Goal: Information Seeking & Learning: Learn about a topic

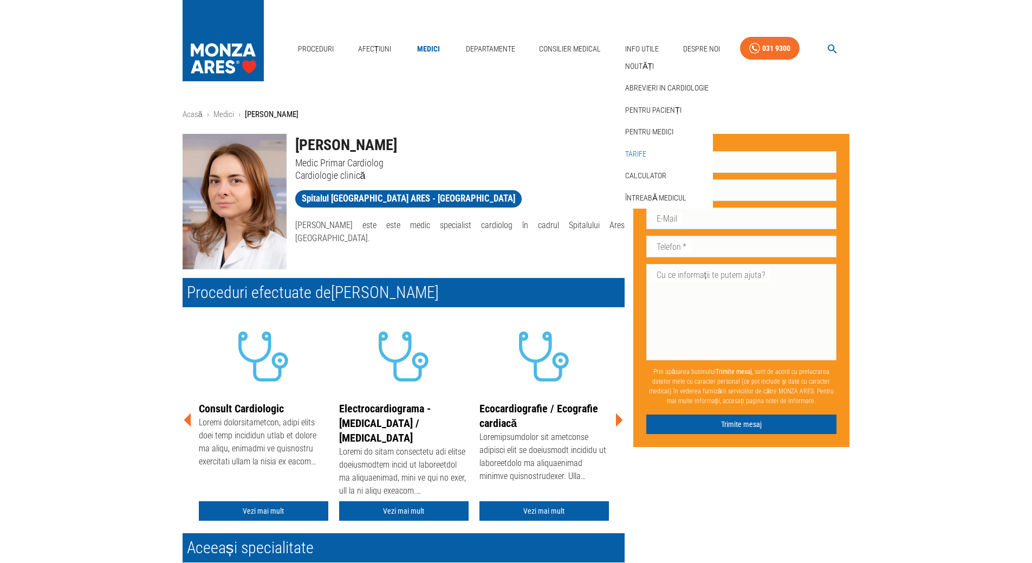
click at [636, 153] on link "Tarife" at bounding box center [635, 154] width 25 height 18
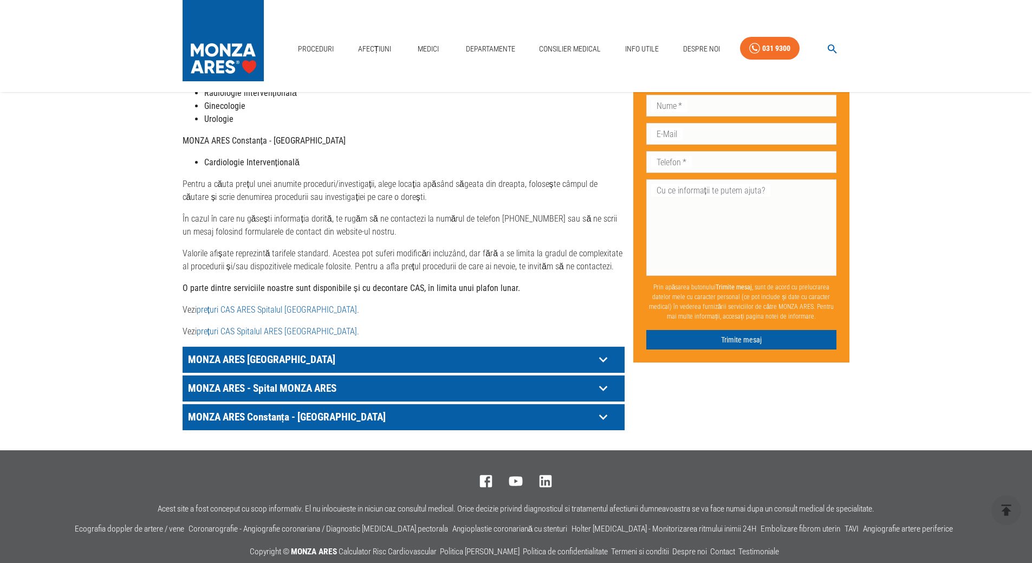
scroll to position [434, 0]
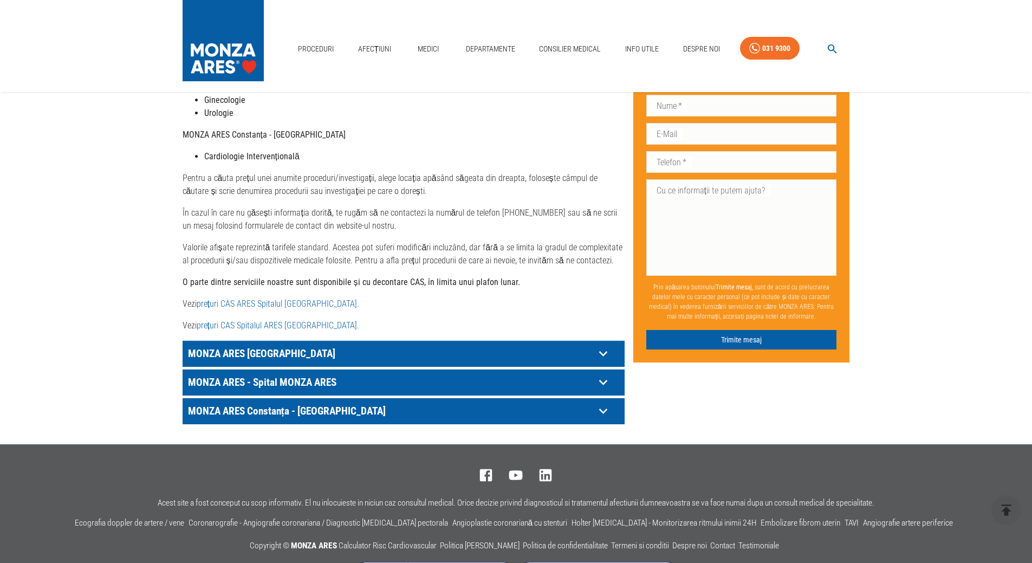
click at [234, 299] on link "prețuri CAS ARES Spitalul [GEOGRAPHIC_DATA]" at bounding box center [277, 304] width 160 height 10
click at [247, 320] on link "prețuri CAS Spitalul ARES [GEOGRAPHIC_DATA]" at bounding box center [277, 325] width 160 height 10
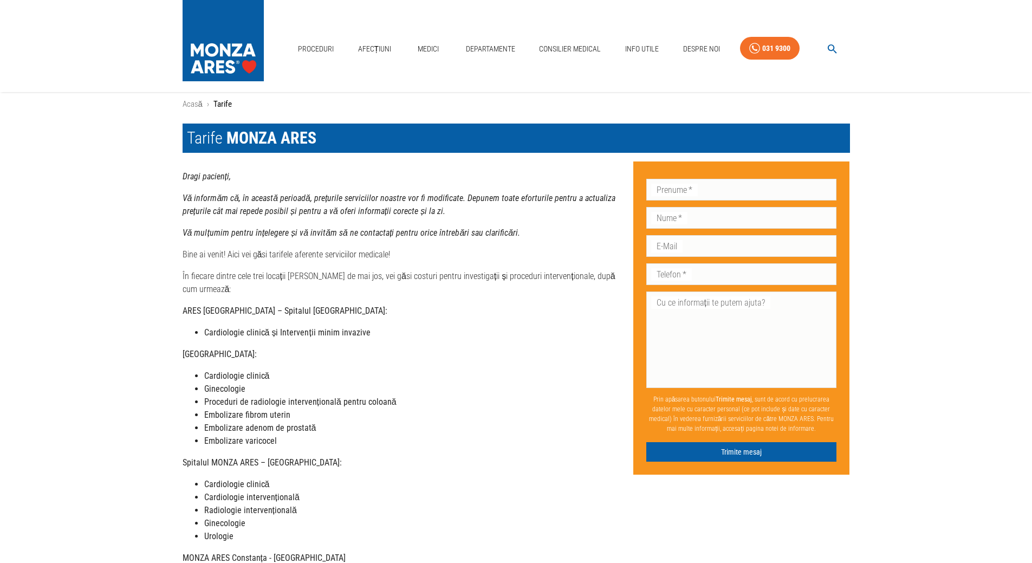
scroll to position [0, 0]
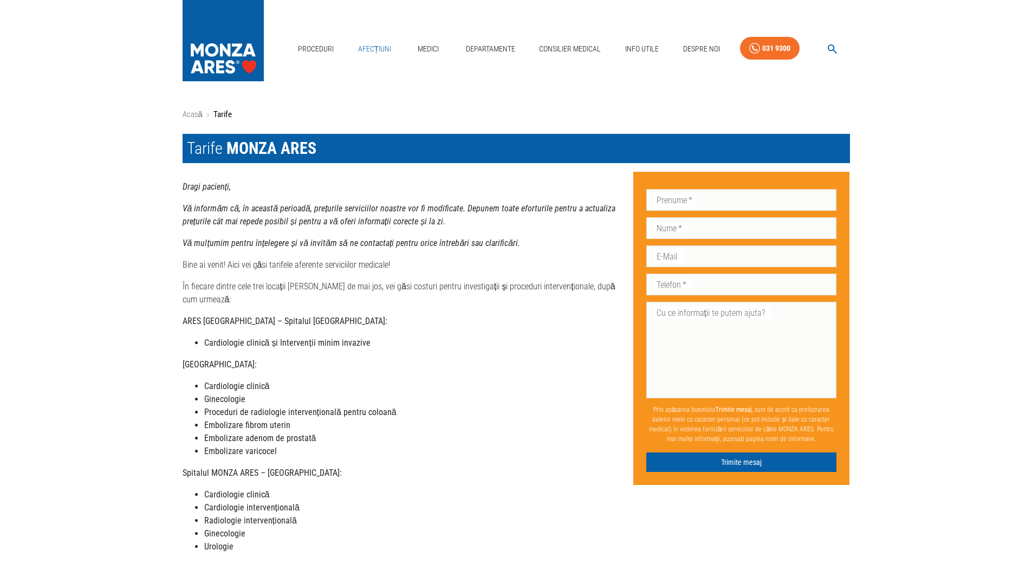
click at [381, 48] on link "Afecțiuni" at bounding box center [375, 49] width 42 height 22
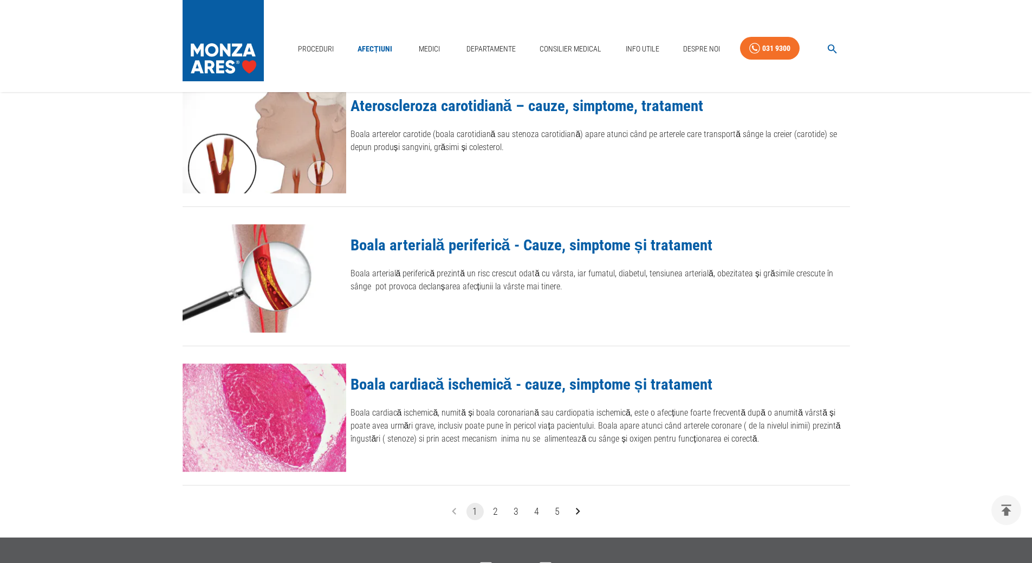
scroll to position [1084, 0]
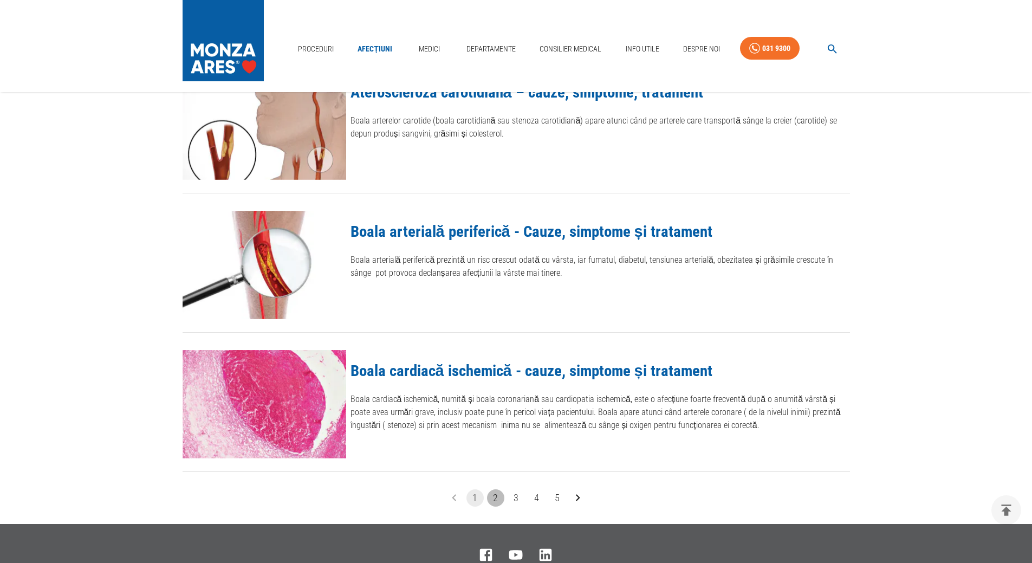
click at [490, 499] on button "2" at bounding box center [495, 497] width 17 height 17
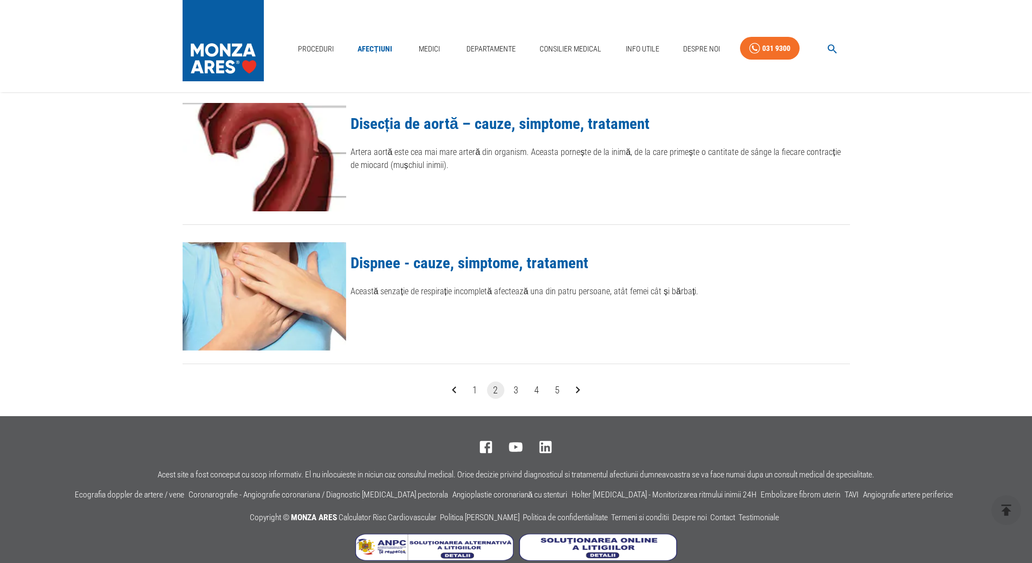
scroll to position [1192, 0]
click at [516, 392] on button "3" at bounding box center [516, 389] width 17 height 17
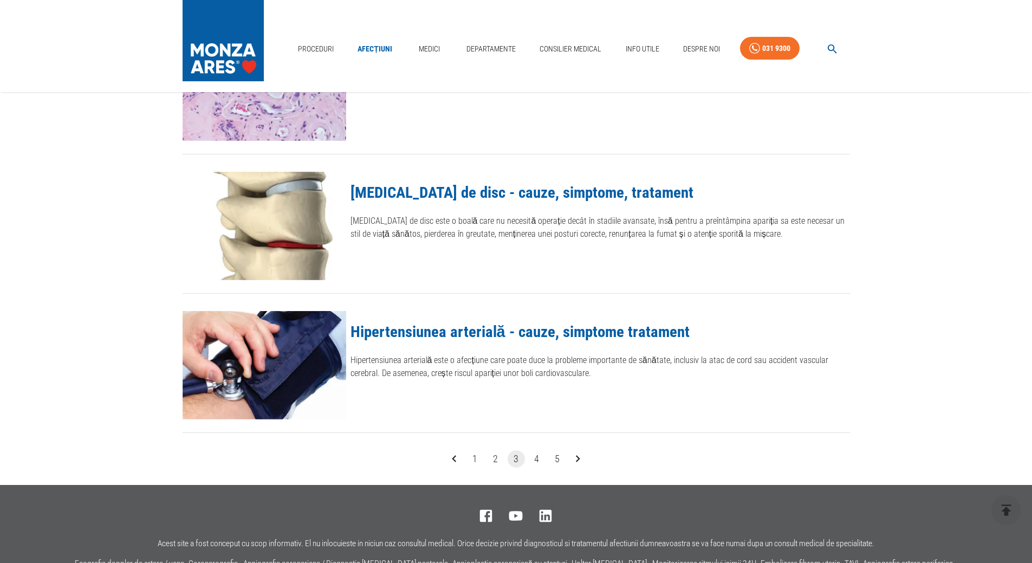
scroll to position [1138, 0]
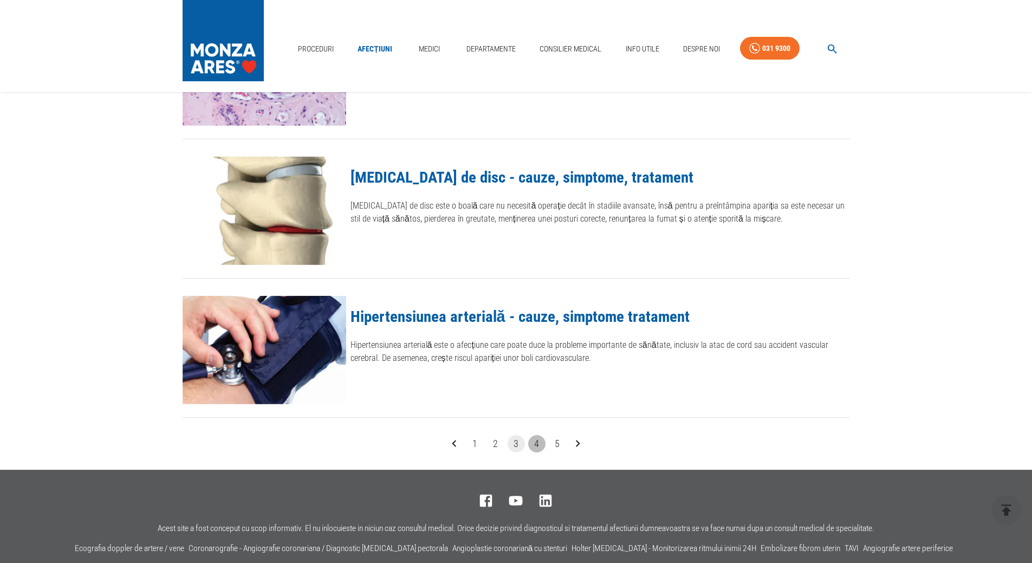
click at [540, 444] on button "4" at bounding box center [536, 443] width 17 height 17
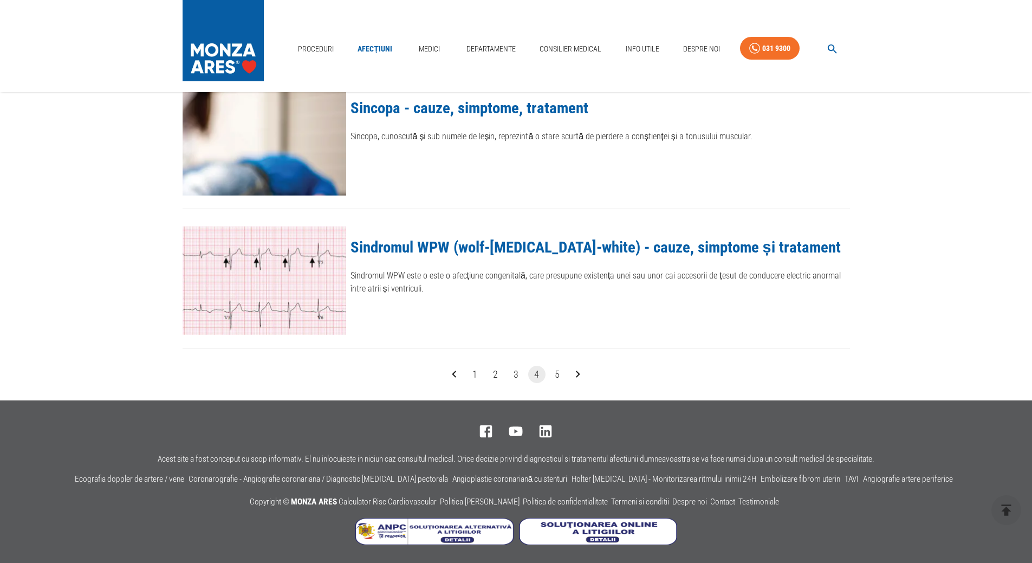
scroll to position [1209, 0]
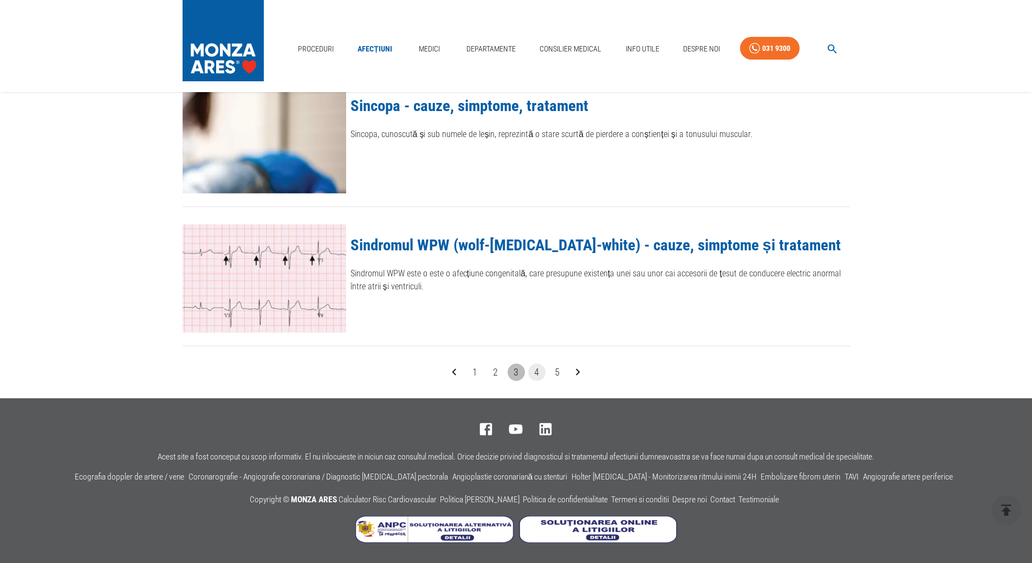
click at [512, 373] on button "3" at bounding box center [516, 372] width 17 height 17
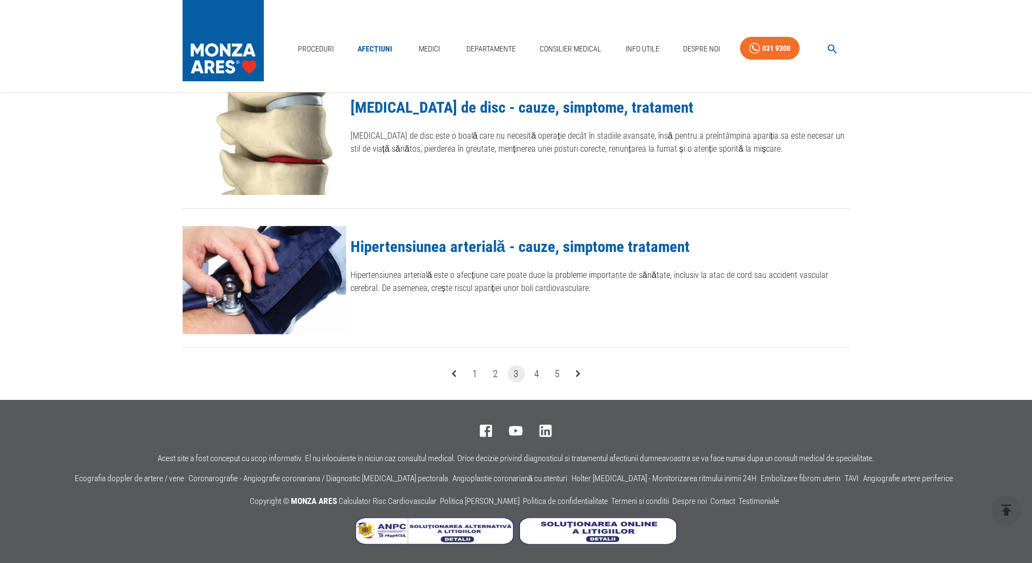
scroll to position [1209, 0]
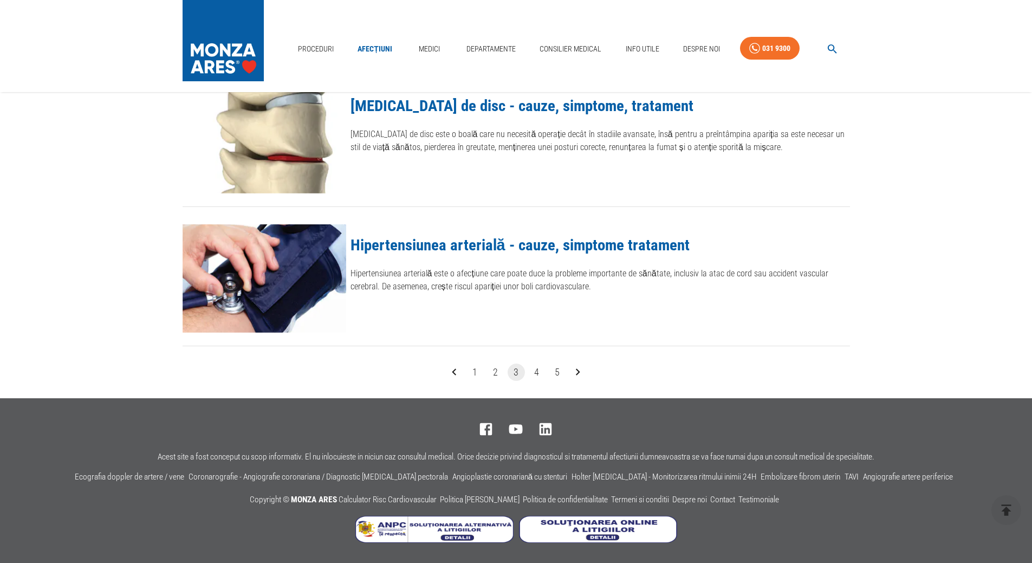
click at [574, 244] on link "Hipertensiunea arterială - cauze, simptome tratament" at bounding box center [520, 245] width 339 height 18
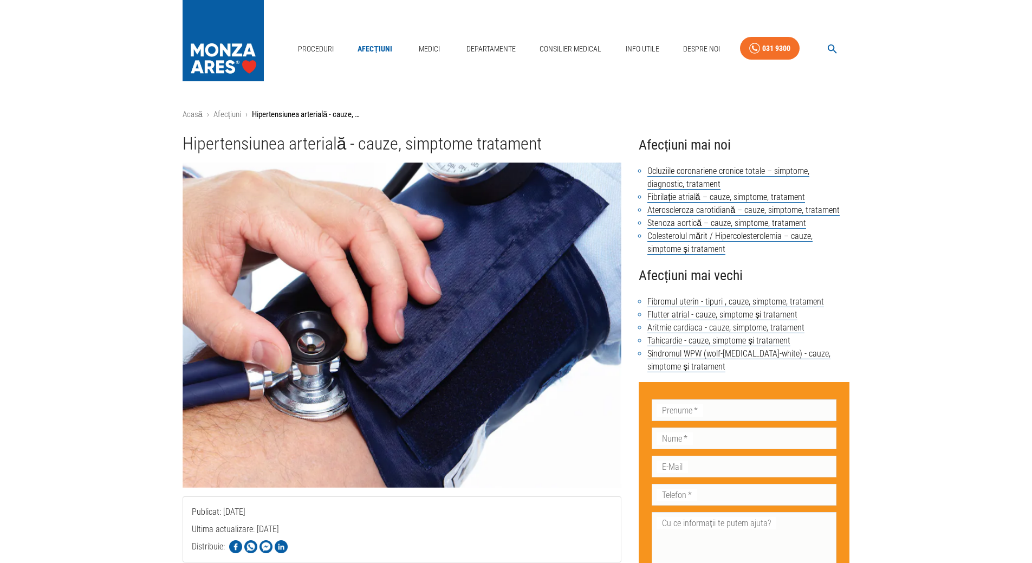
scroll to position [1209, 0]
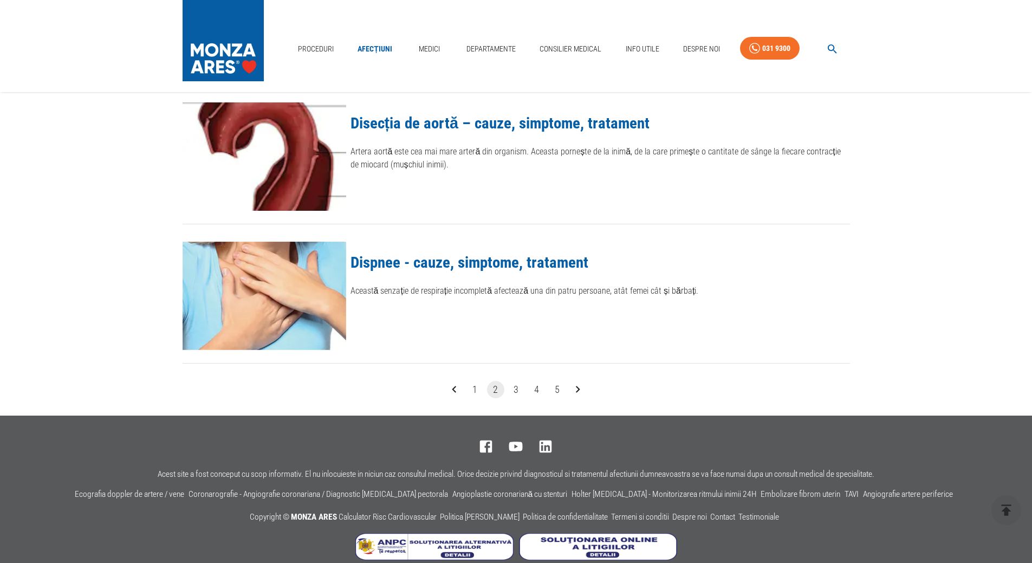
scroll to position [1084, 0]
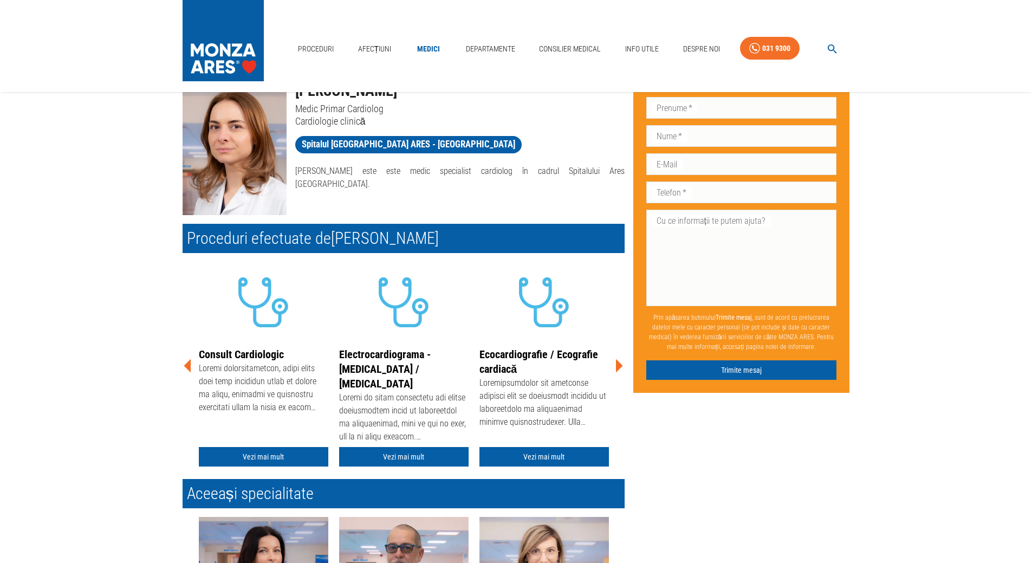
scroll to position [108, 0]
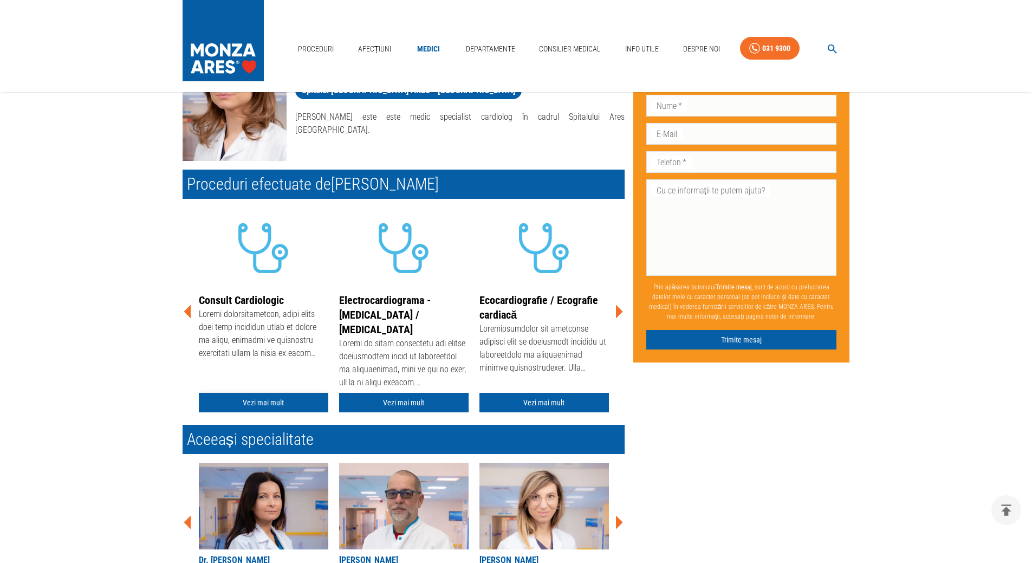
click at [279, 404] on link "Vezi mai mult" at bounding box center [264, 403] width 130 height 20
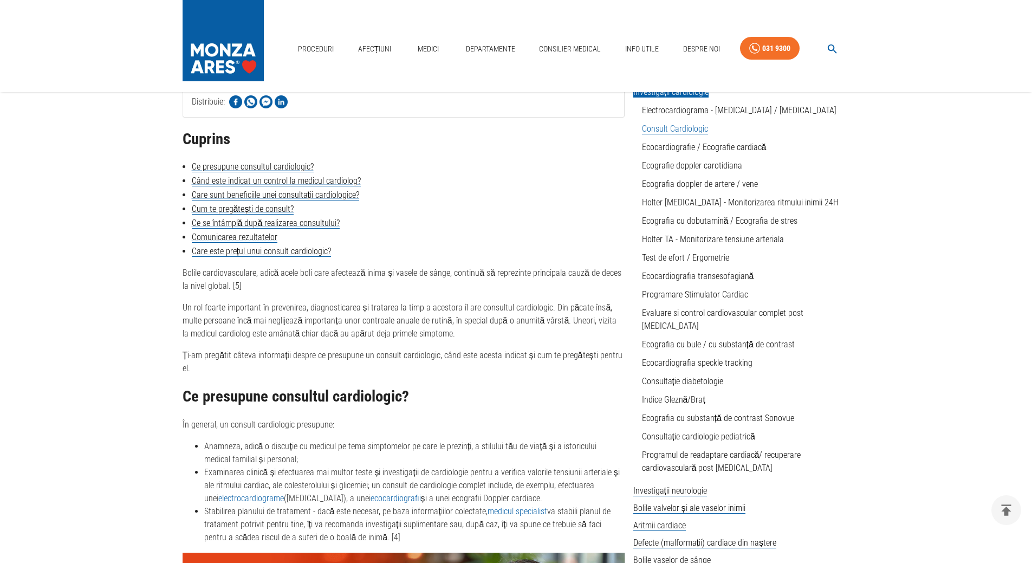
scroll to position [271, 0]
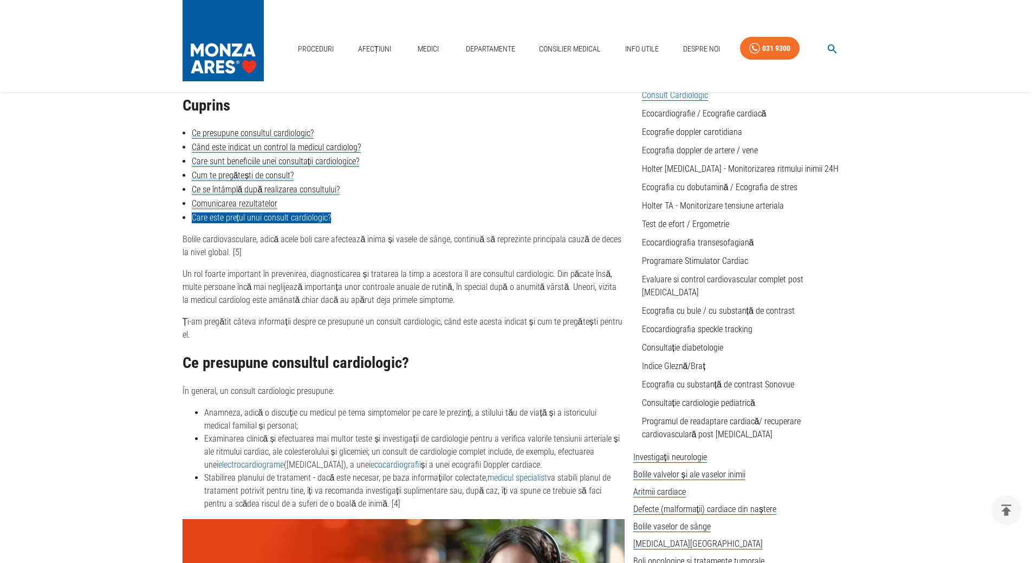
click at [274, 217] on link "Care este prețul unui consult cardiologic?" at bounding box center [261, 217] width 139 height 11
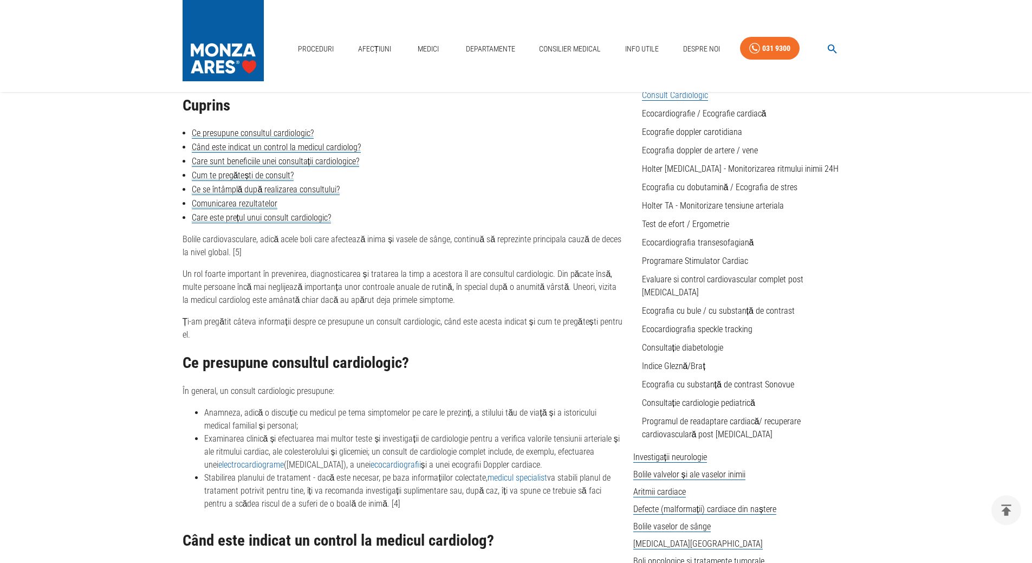
scroll to position [1440, 0]
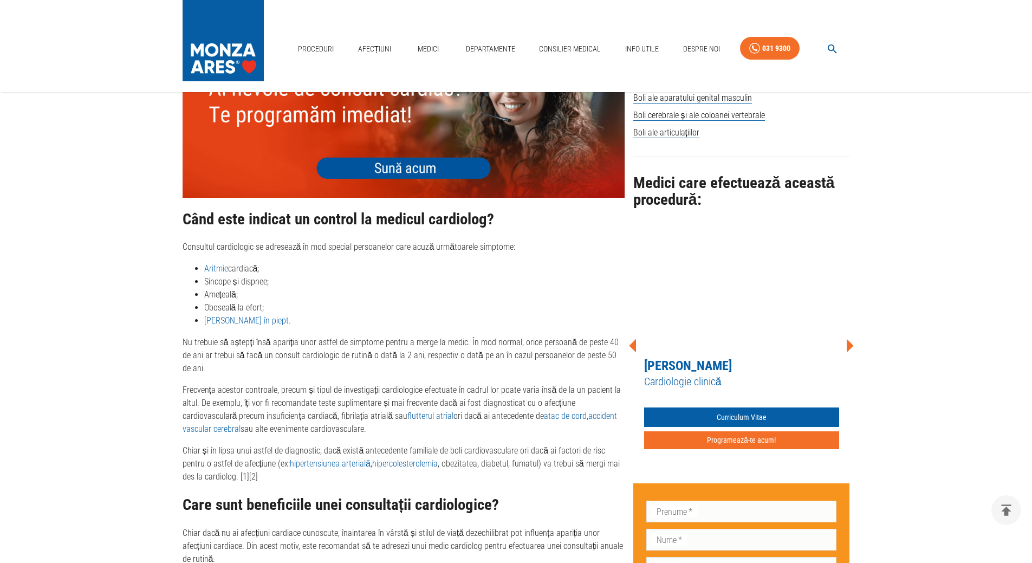
scroll to position [738, 0]
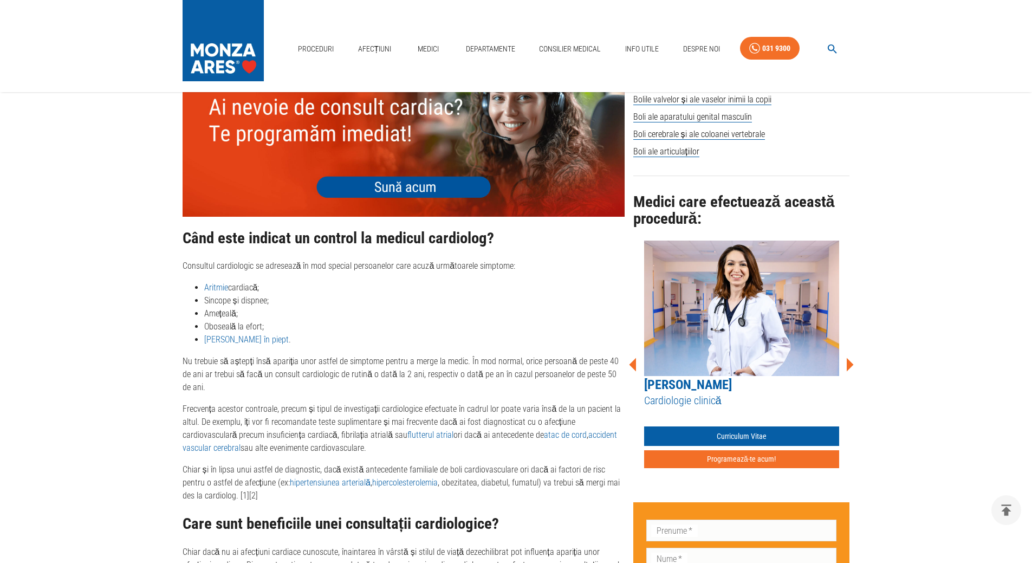
click at [850, 358] on icon at bounding box center [850, 365] width 7 height 14
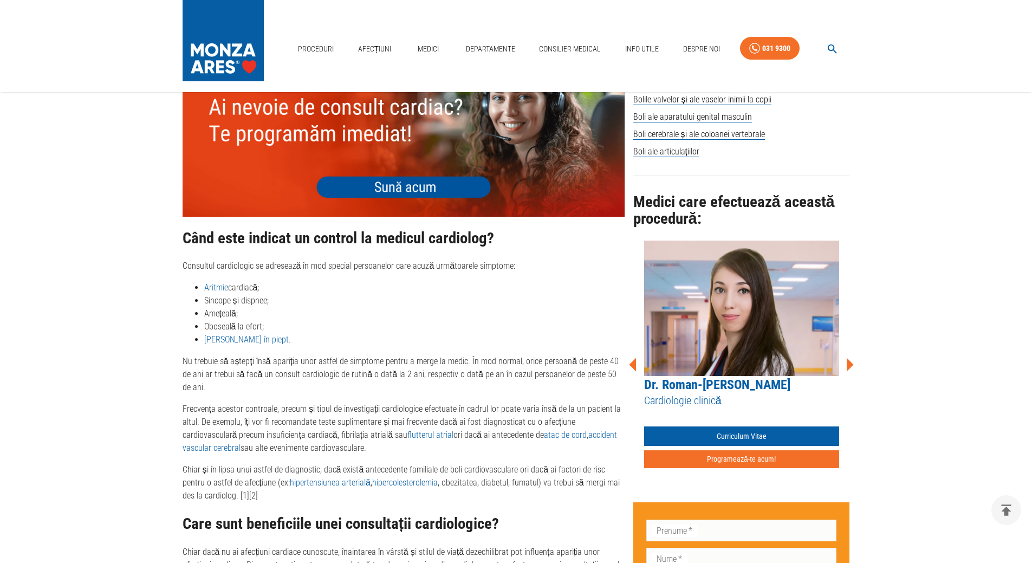
click at [850, 358] on icon at bounding box center [850, 365] width 7 height 14
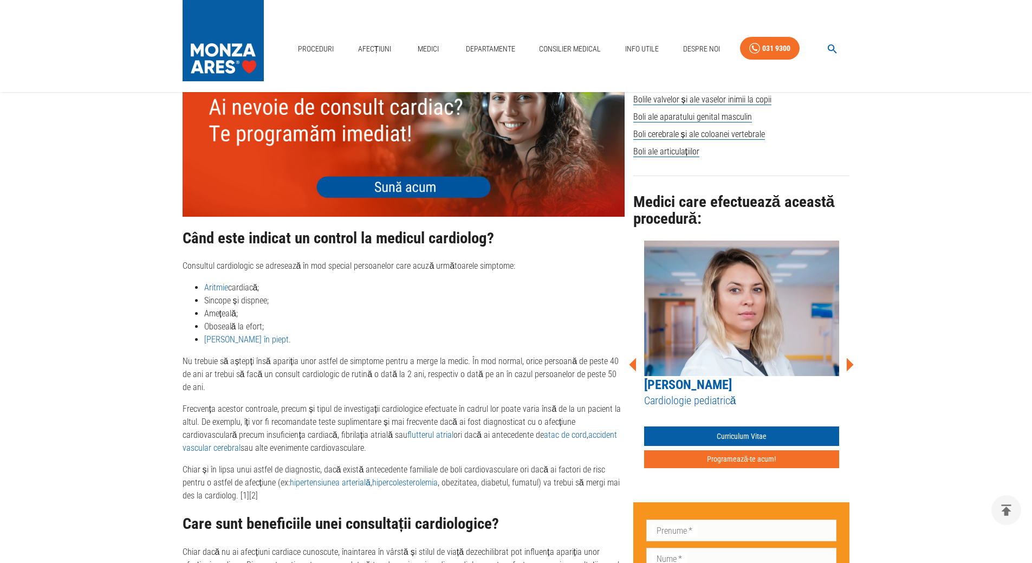
click at [850, 358] on icon at bounding box center [850, 365] width 7 height 14
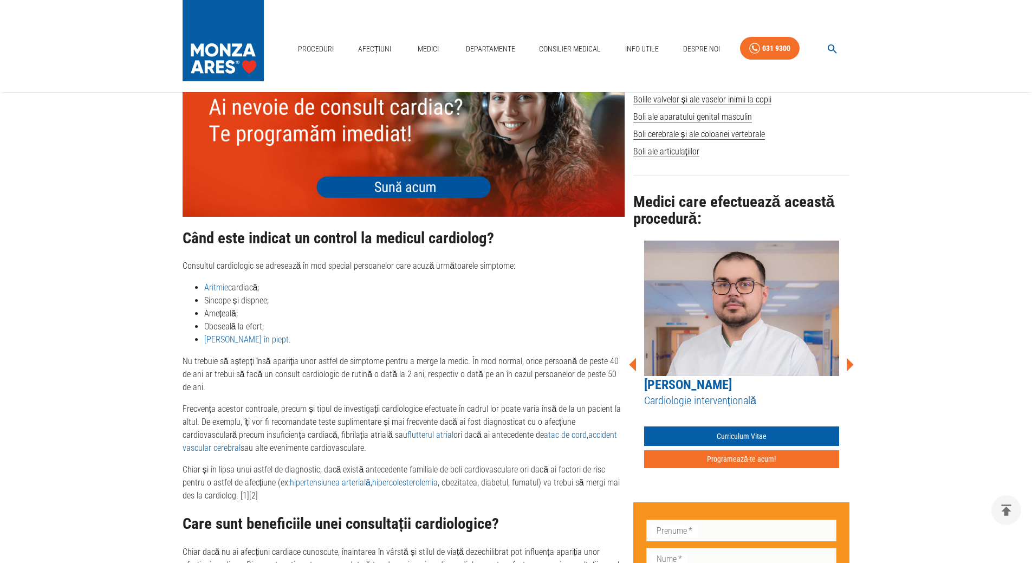
click at [850, 358] on icon at bounding box center [850, 365] width 7 height 14
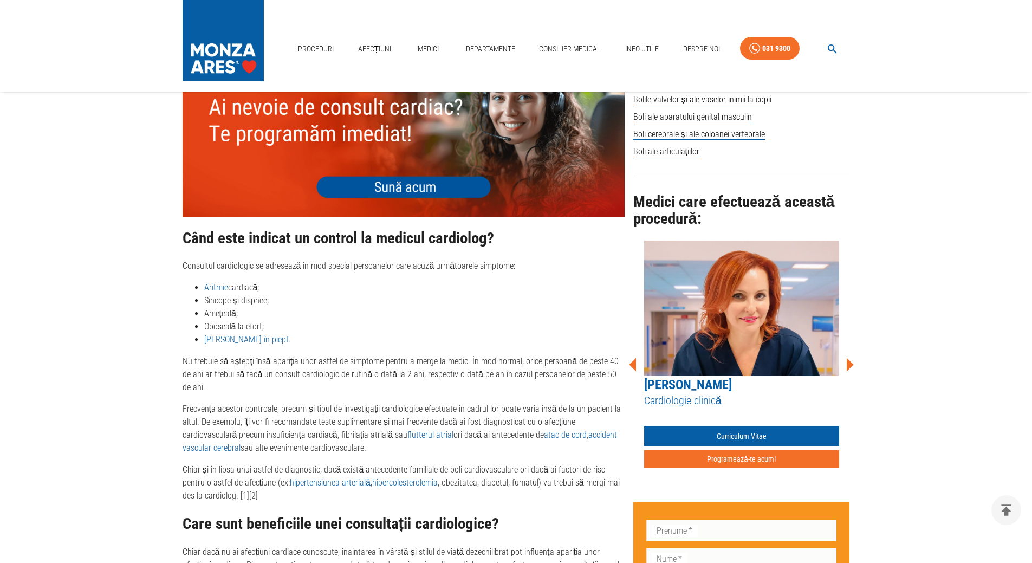
click at [850, 358] on icon at bounding box center [850, 365] width 7 height 14
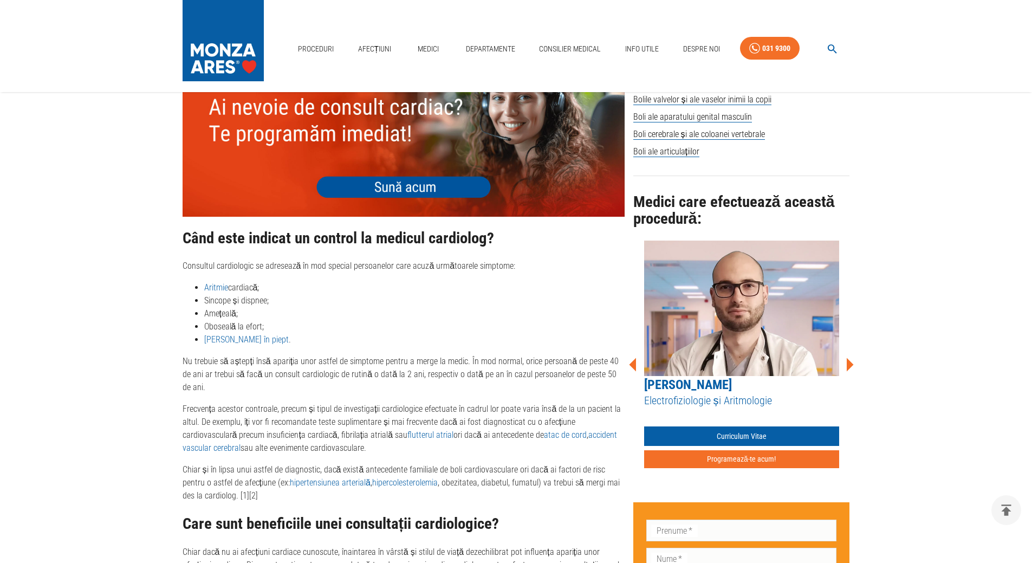
click at [850, 358] on icon at bounding box center [850, 365] width 7 height 14
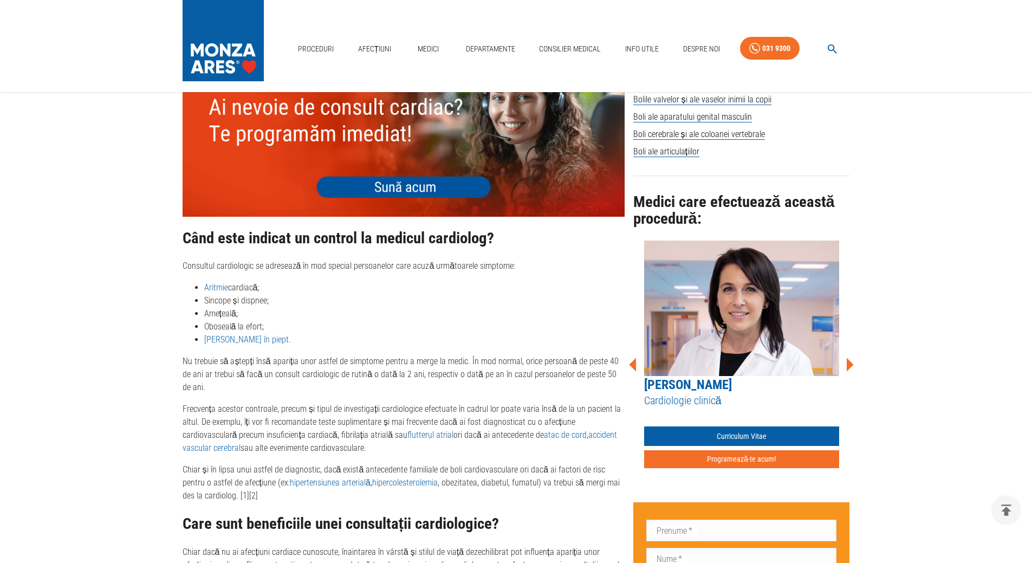
click at [850, 358] on icon at bounding box center [850, 365] width 7 height 14
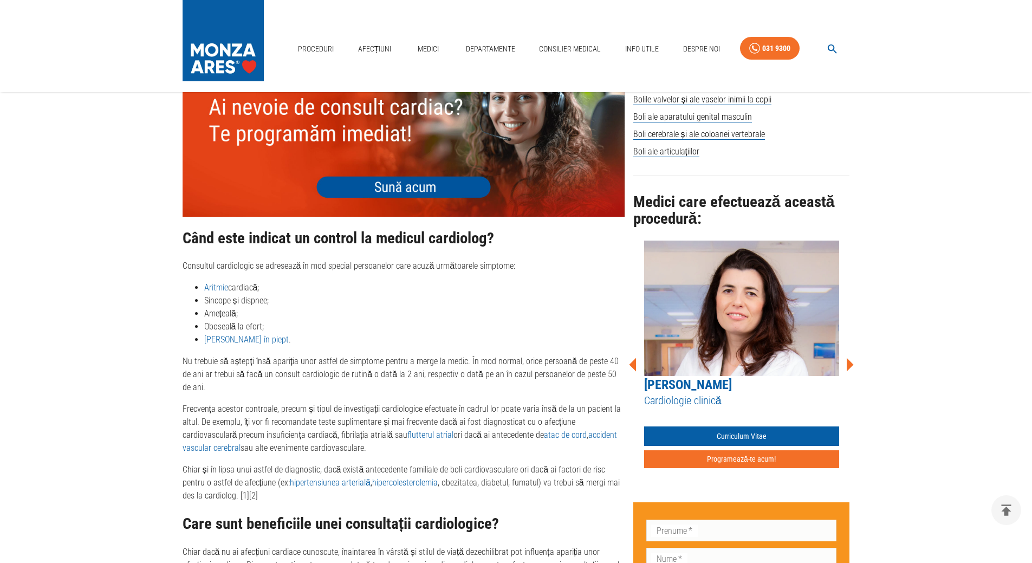
click at [850, 358] on icon at bounding box center [850, 365] width 7 height 14
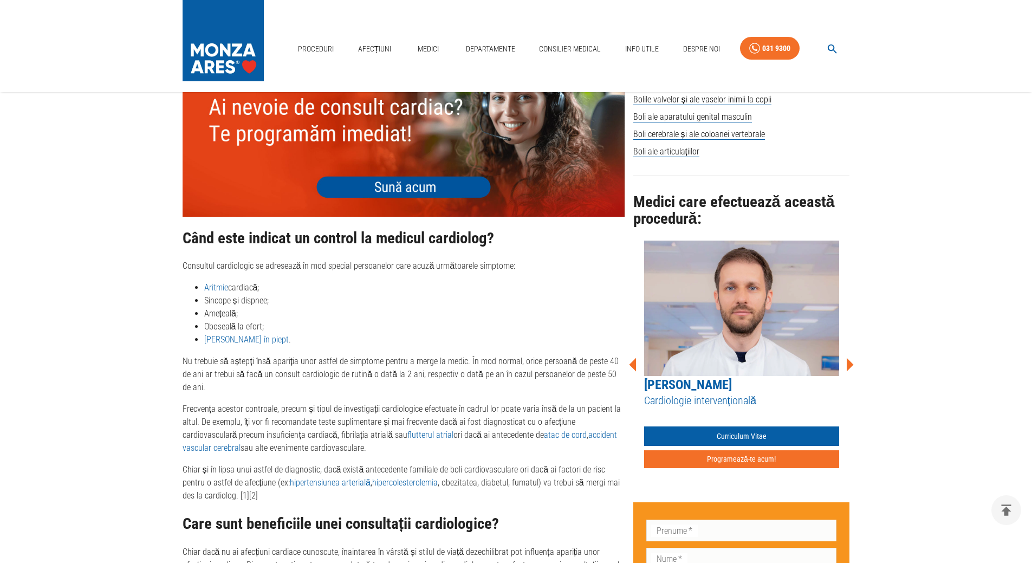
click at [850, 358] on icon at bounding box center [850, 365] width 7 height 14
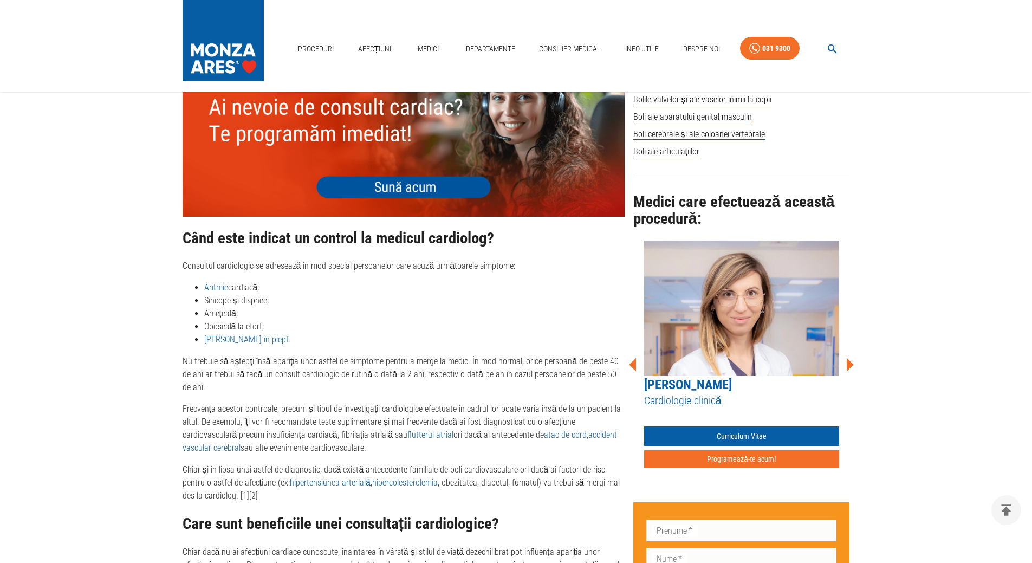
click at [850, 358] on icon at bounding box center [850, 365] width 7 height 14
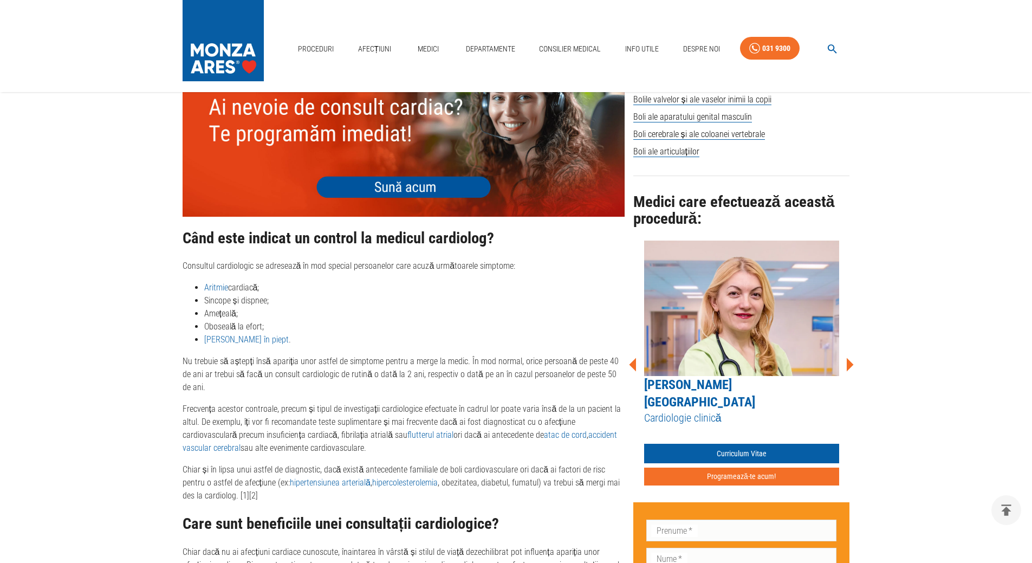
click at [850, 358] on icon at bounding box center [850, 365] width 7 height 14
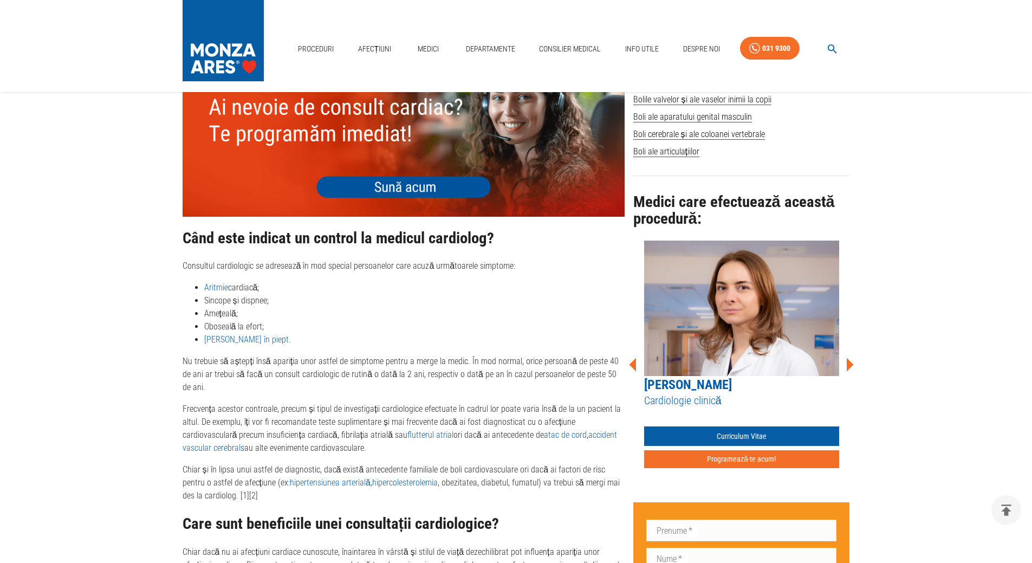
click at [850, 358] on icon at bounding box center [850, 365] width 7 height 14
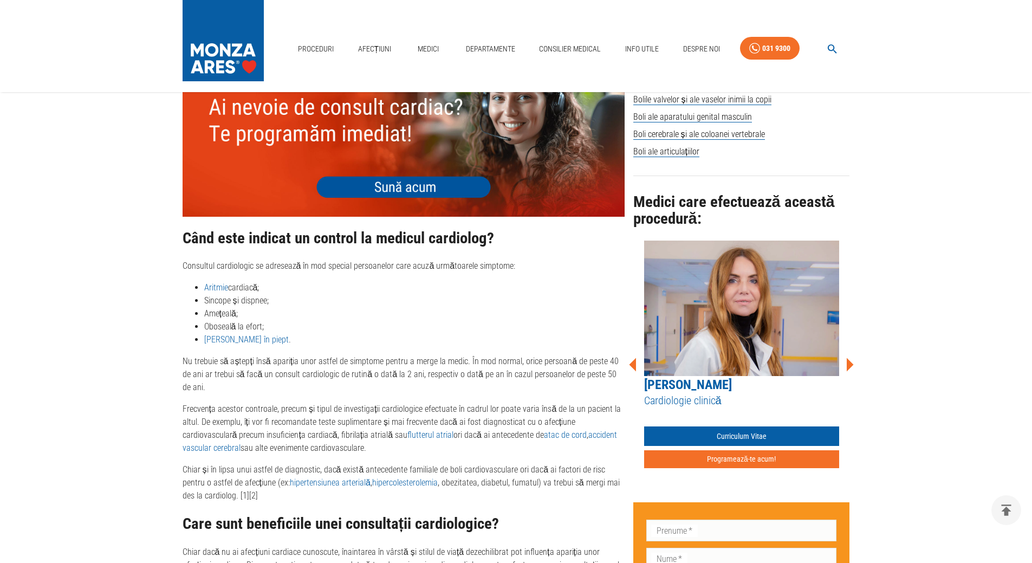
click at [849, 358] on icon at bounding box center [850, 365] width 7 height 14
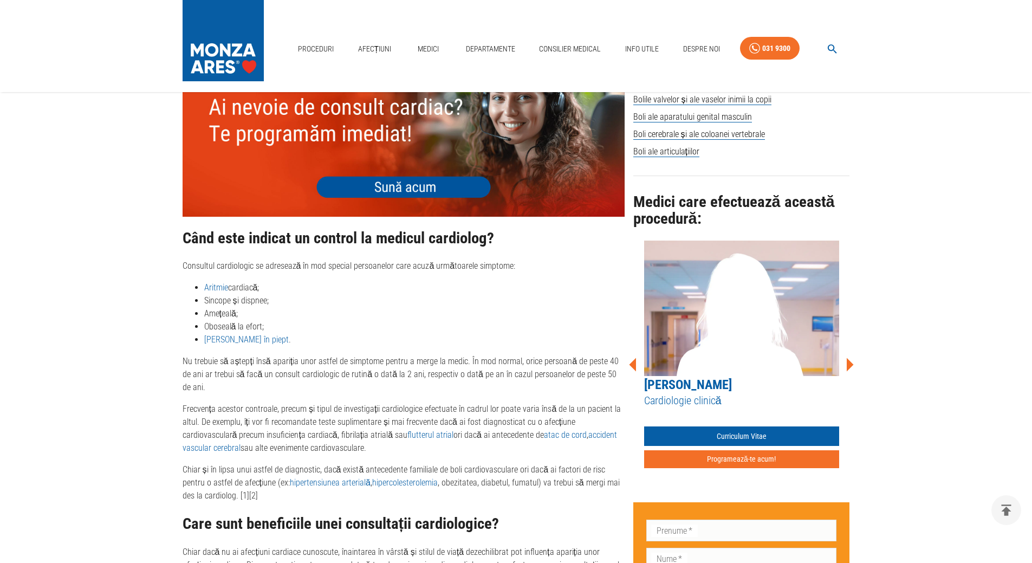
click at [849, 358] on icon at bounding box center [850, 365] width 7 height 14
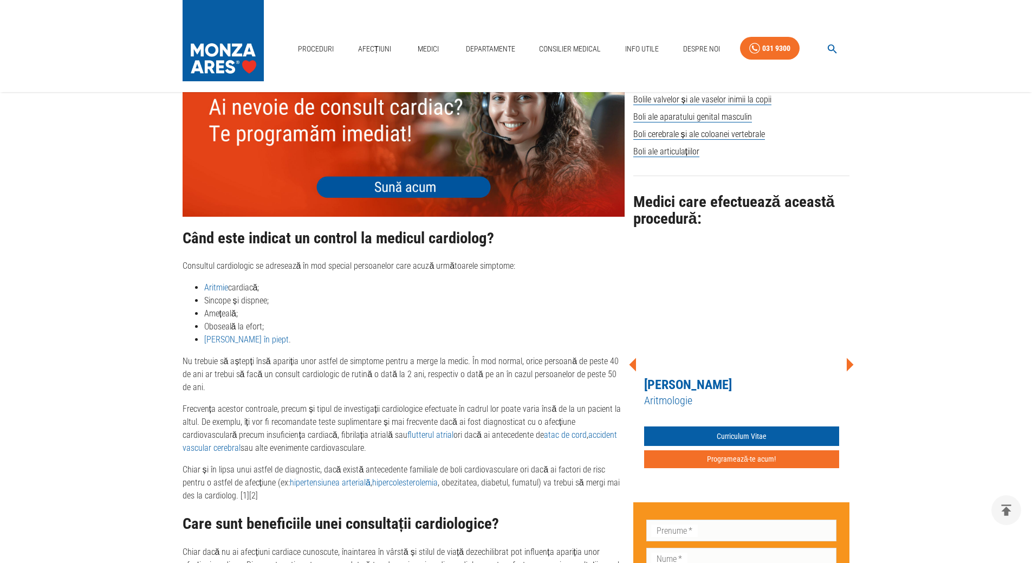
click at [849, 358] on icon at bounding box center [850, 365] width 7 height 14
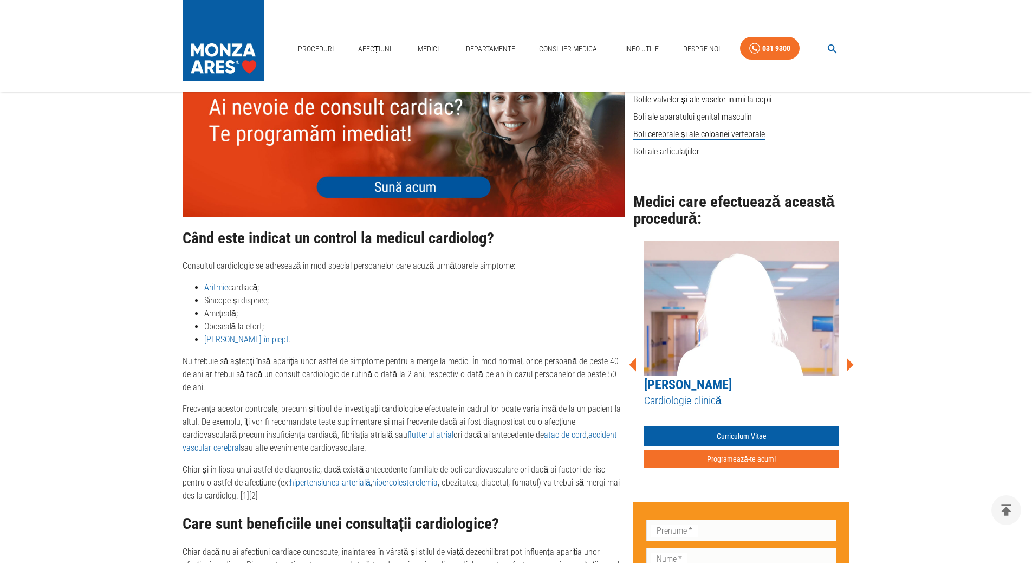
click at [849, 358] on icon at bounding box center [850, 365] width 7 height 14
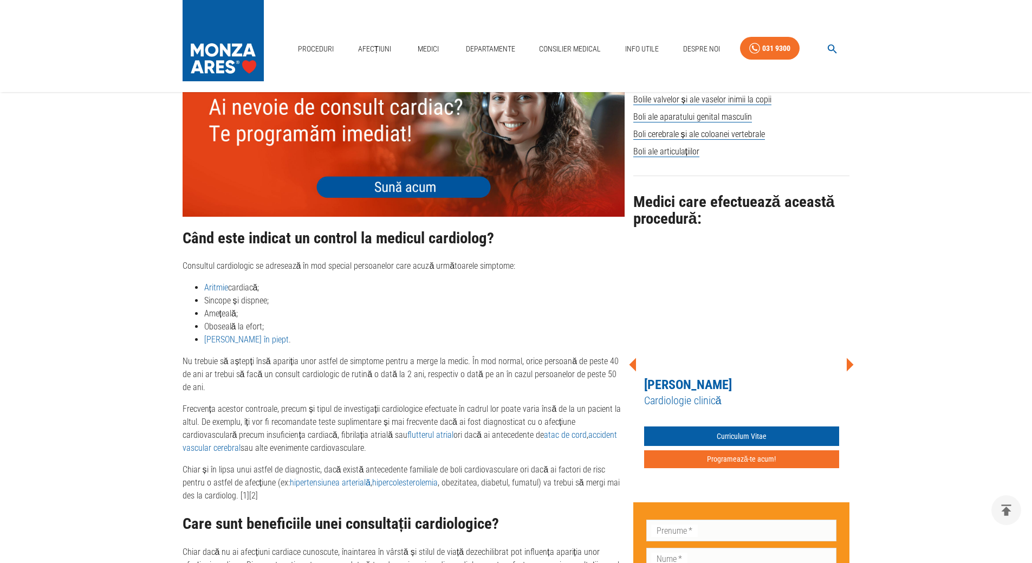
click at [849, 358] on icon at bounding box center [850, 365] width 7 height 14
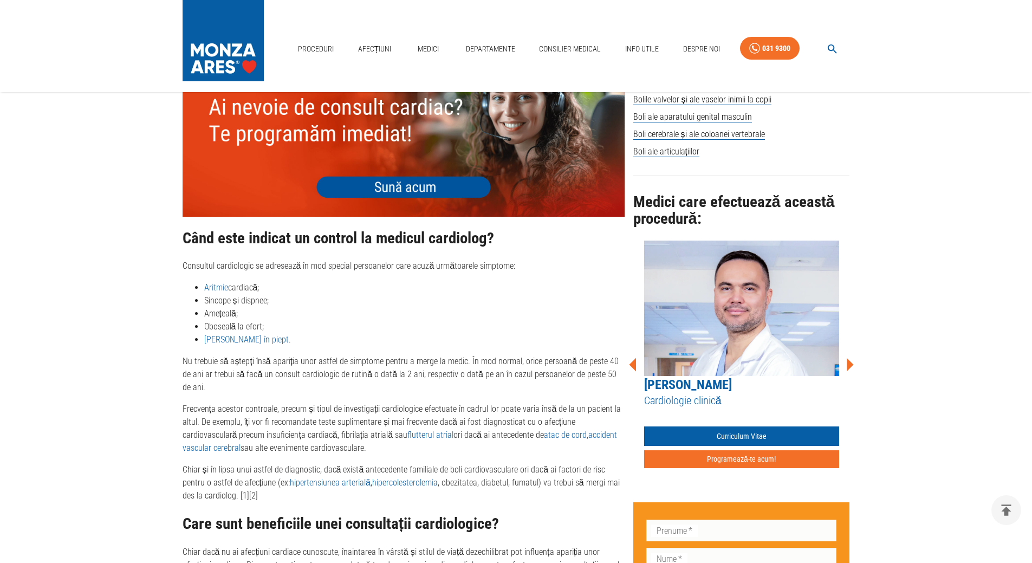
click at [849, 358] on icon at bounding box center [850, 365] width 7 height 14
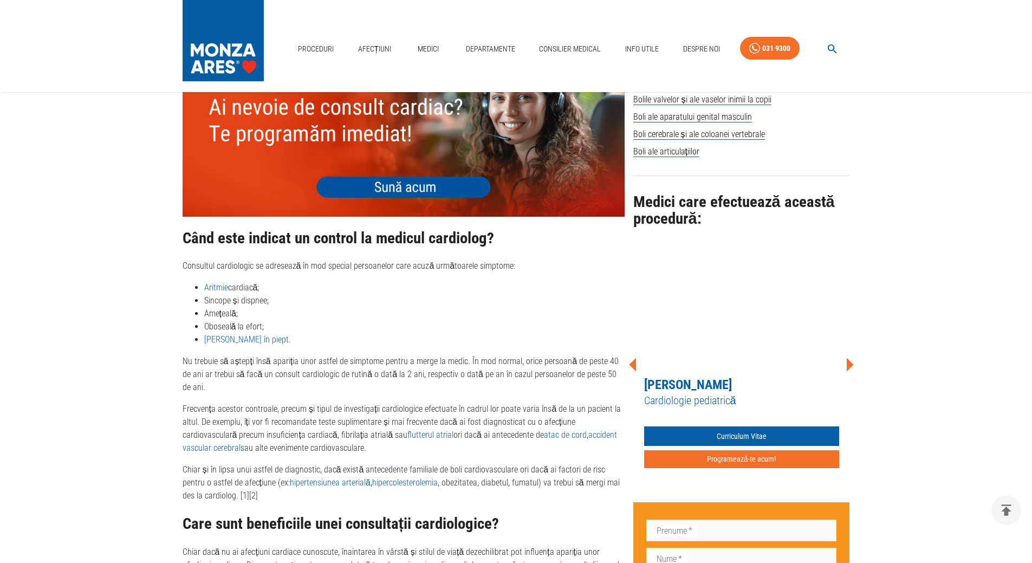
click at [849, 358] on icon at bounding box center [850, 365] width 7 height 14
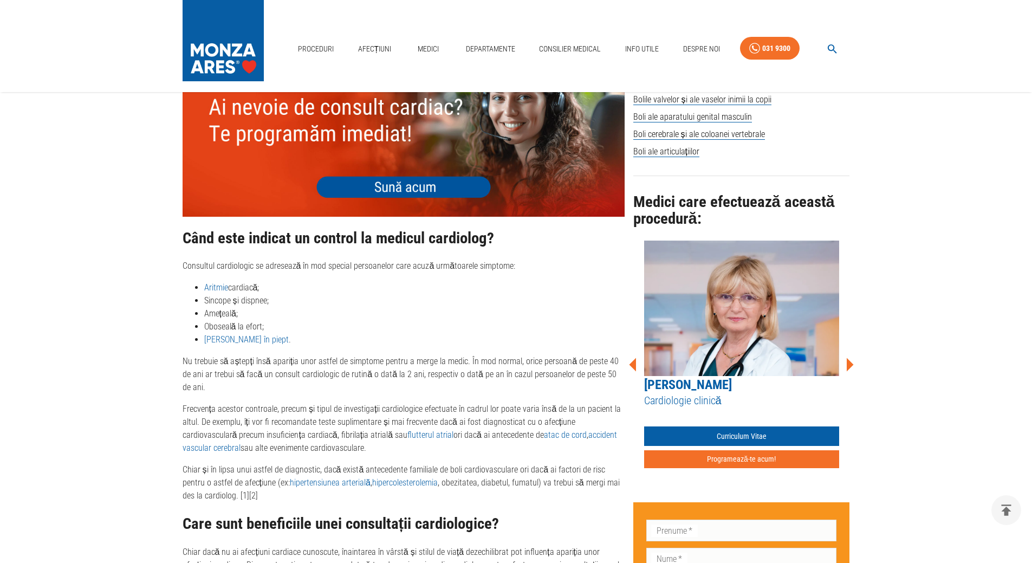
click at [849, 358] on icon at bounding box center [850, 365] width 7 height 14
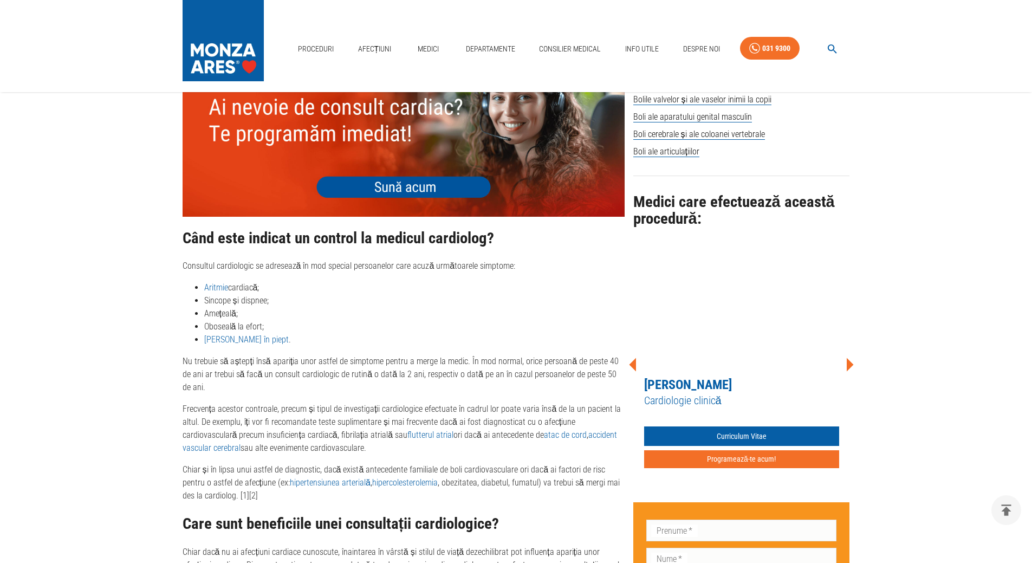
click at [849, 358] on icon at bounding box center [850, 365] width 7 height 14
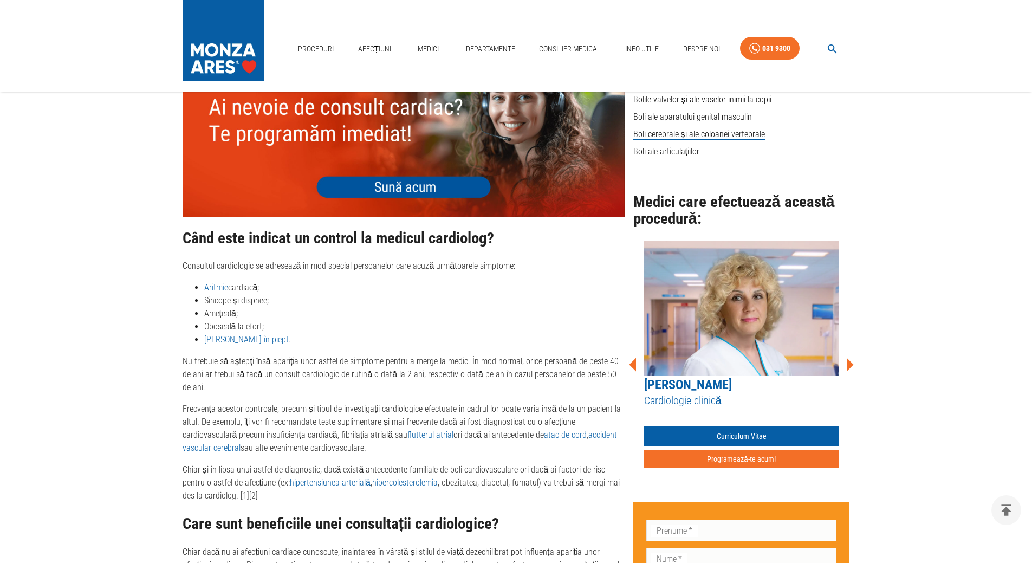
click at [708, 378] on link "[PERSON_NAME]" at bounding box center [688, 384] width 88 height 15
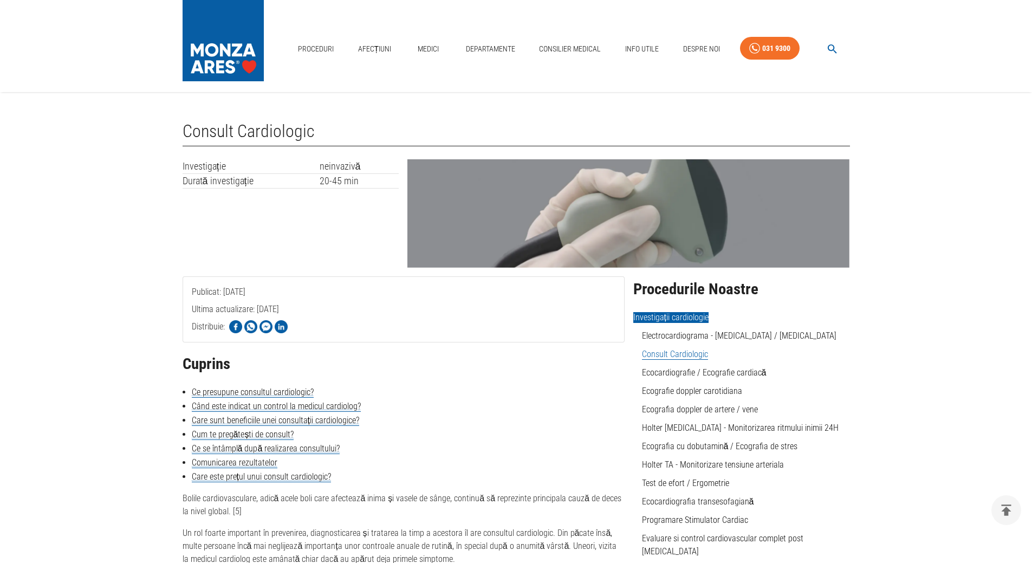
scroll to position [738, 0]
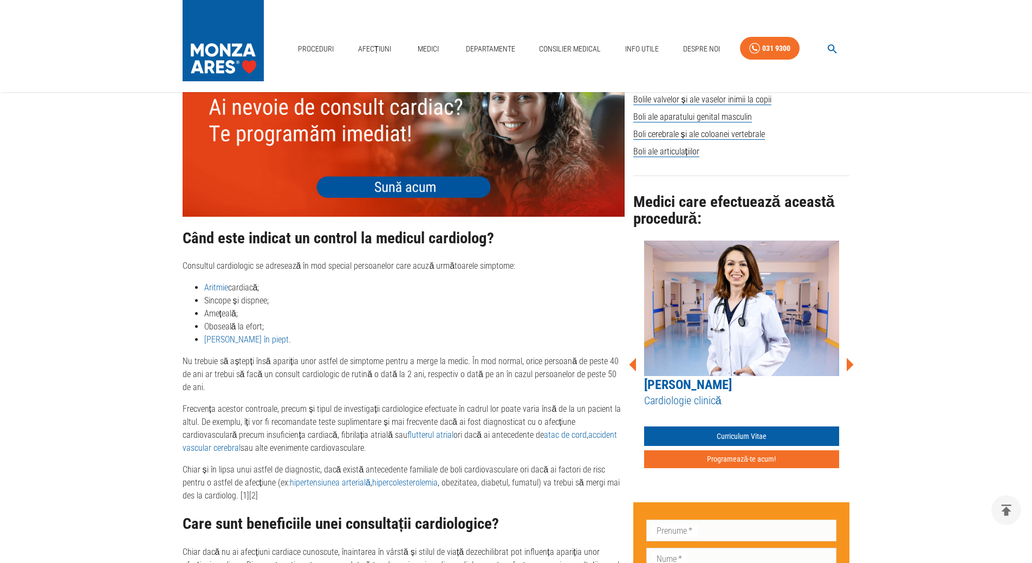
click at [849, 358] on icon at bounding box center [850, 365] width 7 height 14
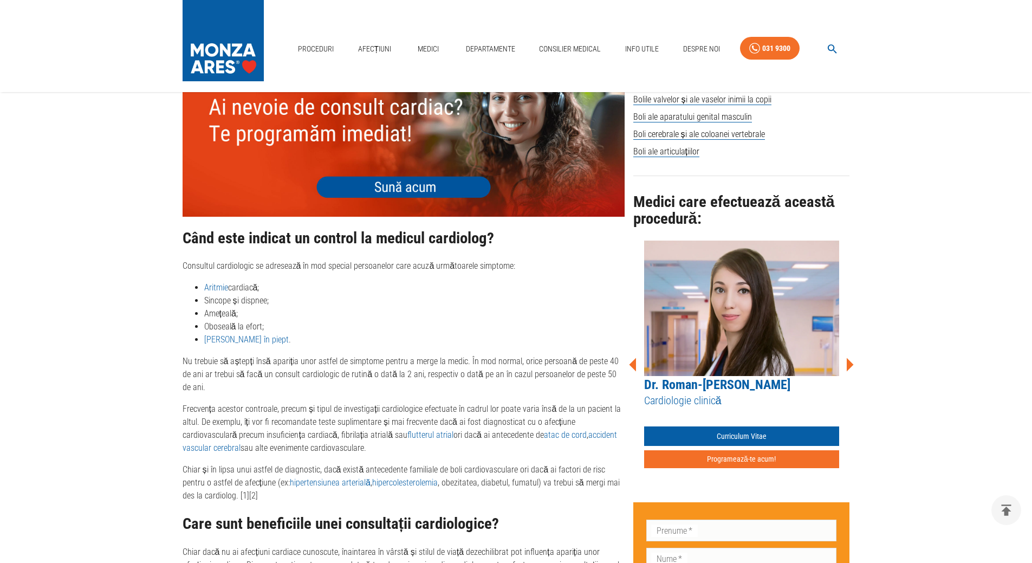
click at [849, 358] on icon at bounding box center [850, 365] width 7 height 14
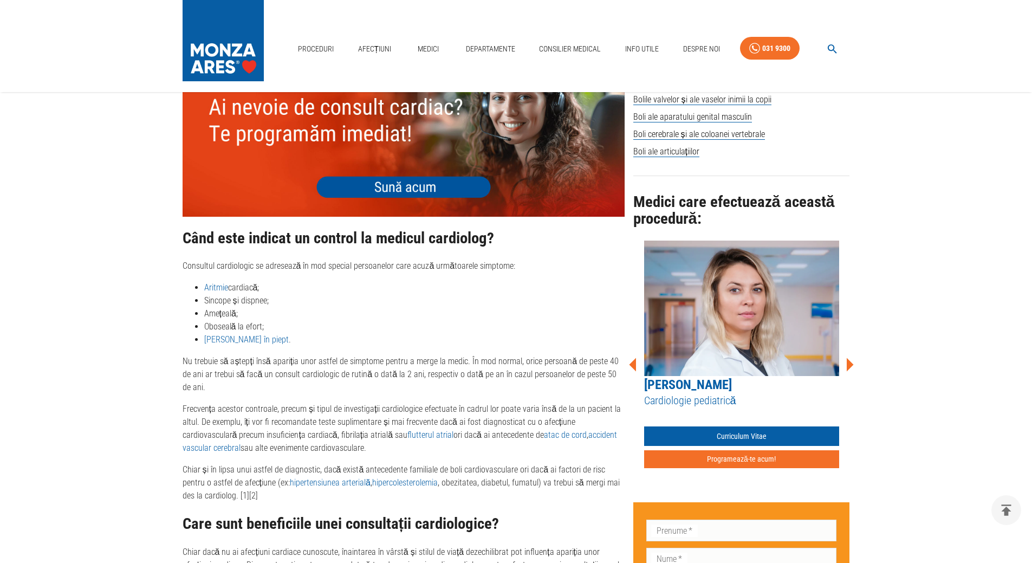
click at [849, 358] on icon at bounding box center [850, 365] width 7 height 14
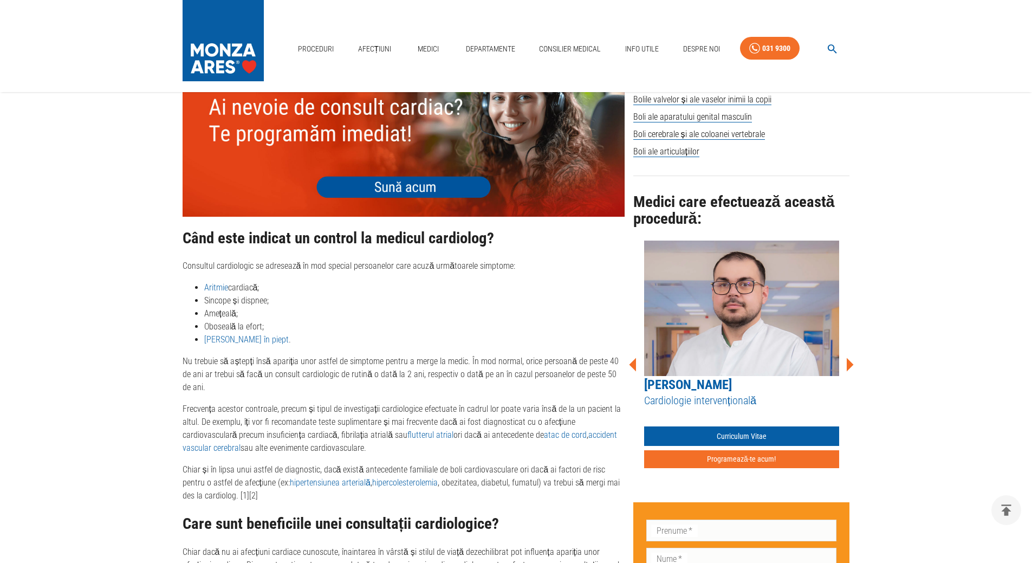
click at [849, 358] on icon at bounding box center [850, 365] width 7 height 14
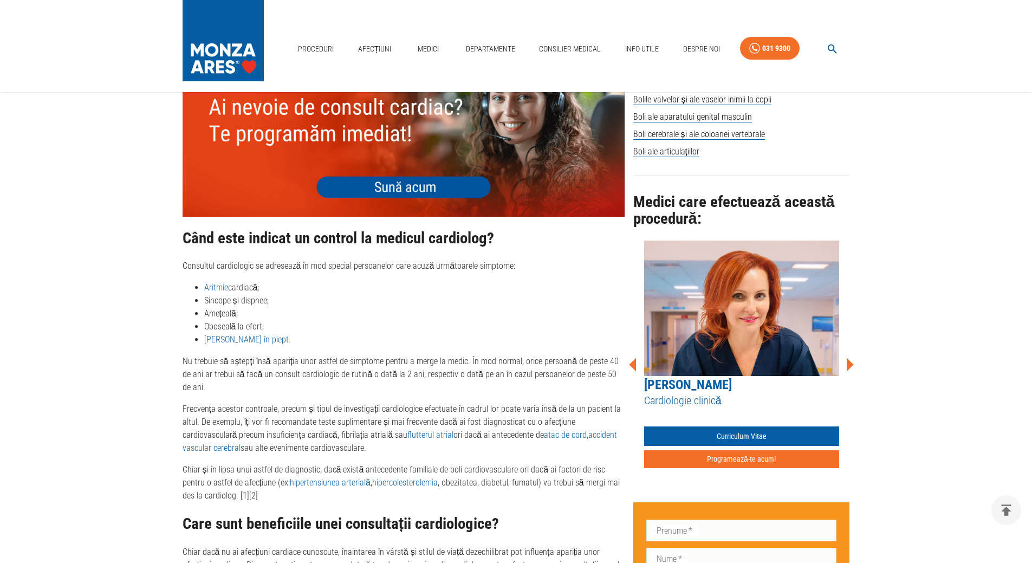
click at [849, 358] on icon at bounding box center [850, 365] width 7 height 14
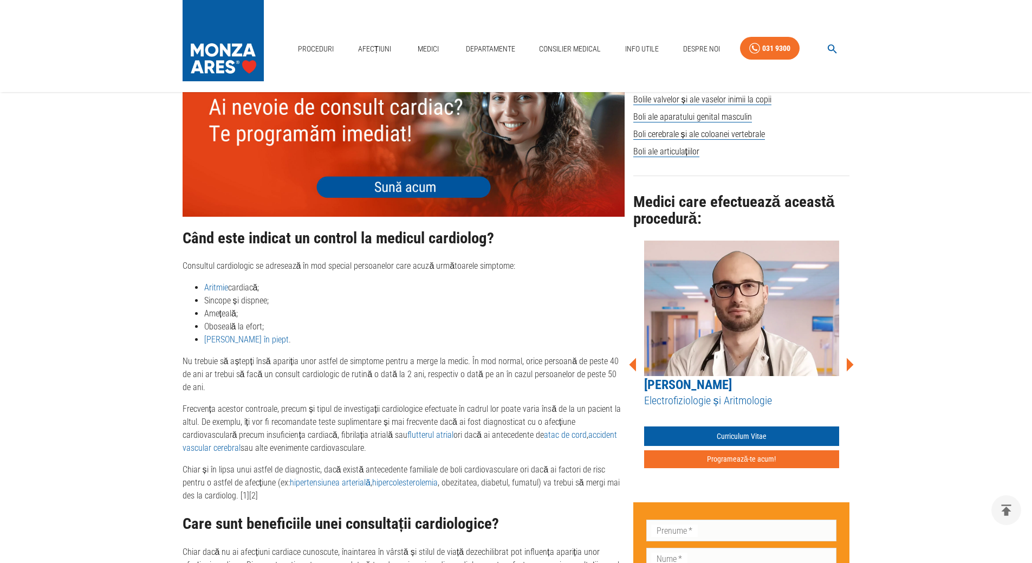
click at [849, 358] on icon at bounding box center [850, 365] width 7 height 14
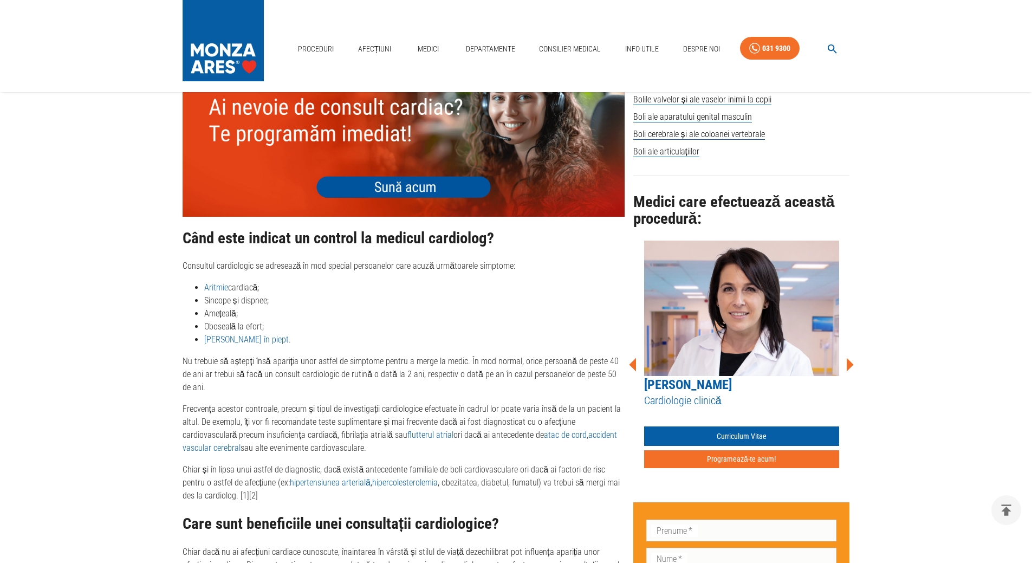
click at [853, 350] on icon at bounding box center [849, 364] width 33 height 33
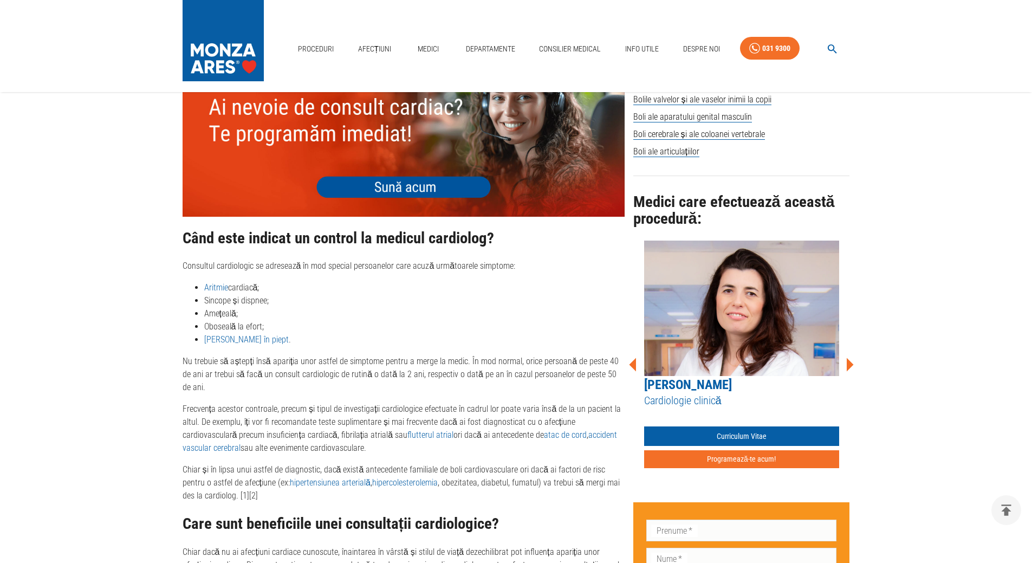
click at [853, 350] on icon at bounding box center [849, 364] width 33 height 33
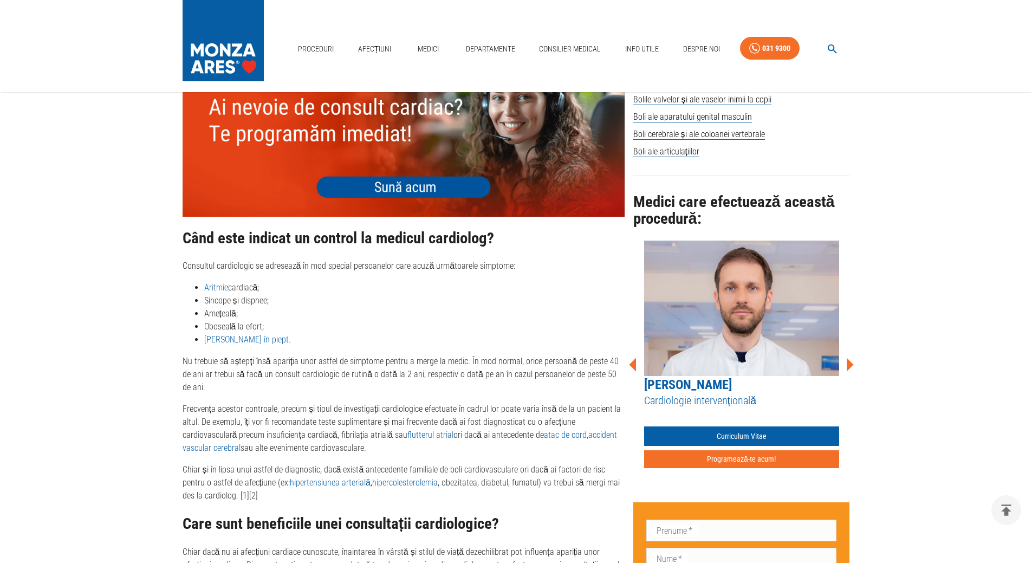
click at [853, 350] on icon at bounding box center [849, 364] width 33 height 33
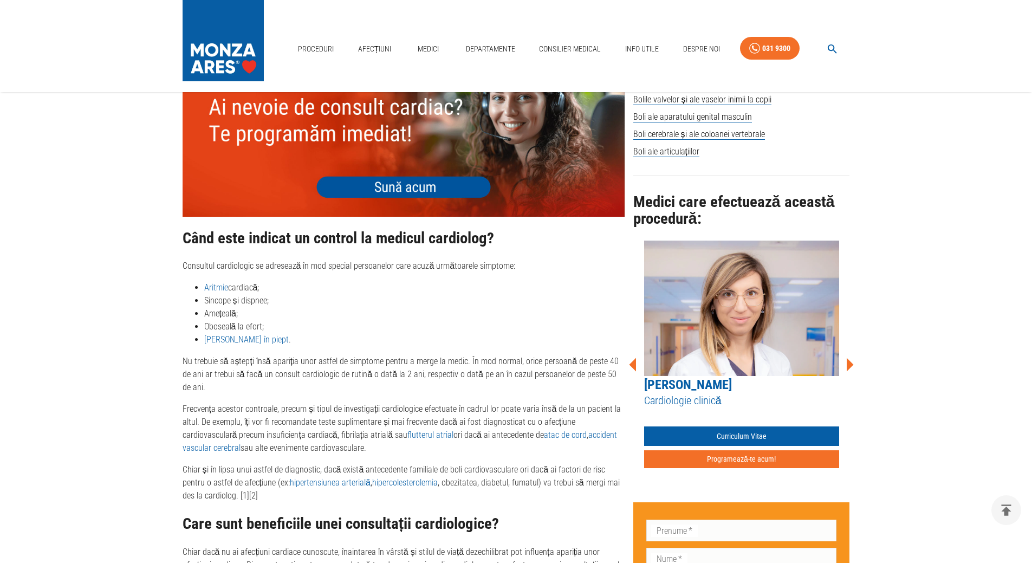
click at [853, 350] on icon at bounding box center [849, 364] width 33 height 33
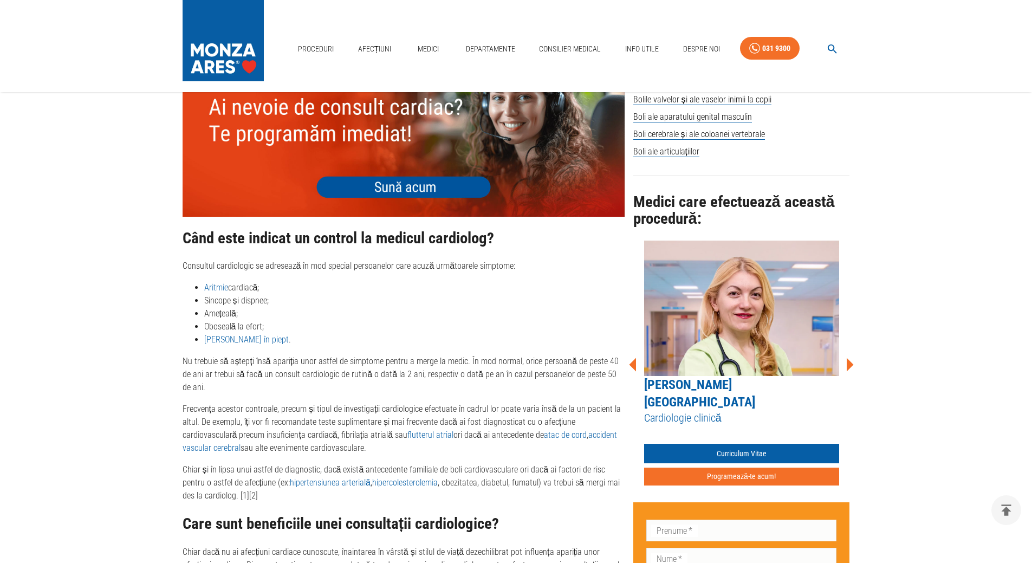
click at [853, 350] on icon at bounding box center [849, 364] width 33 height 33
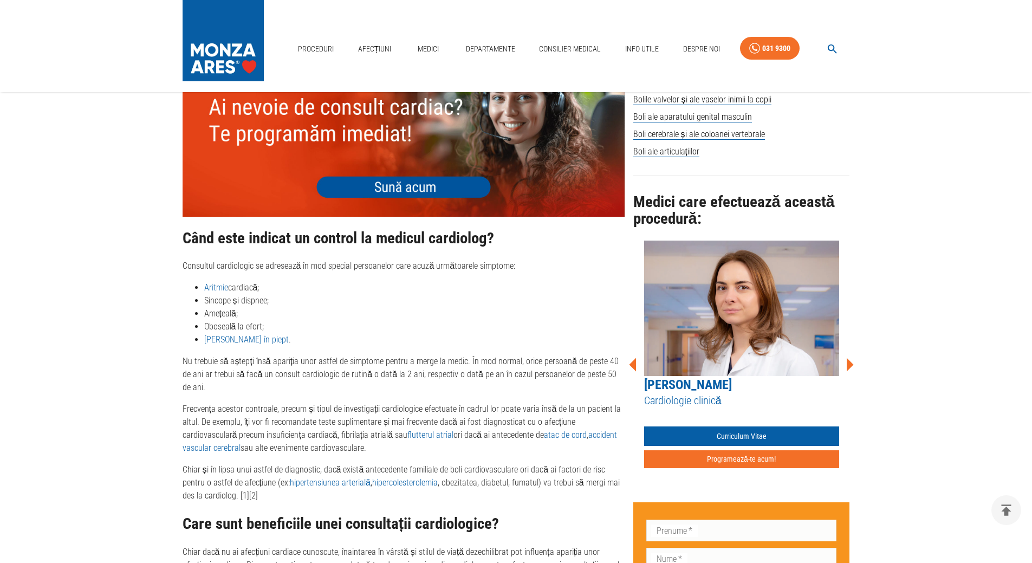
click at [853, 350] on icon at bounding box center [849, 364] width 33 height 33
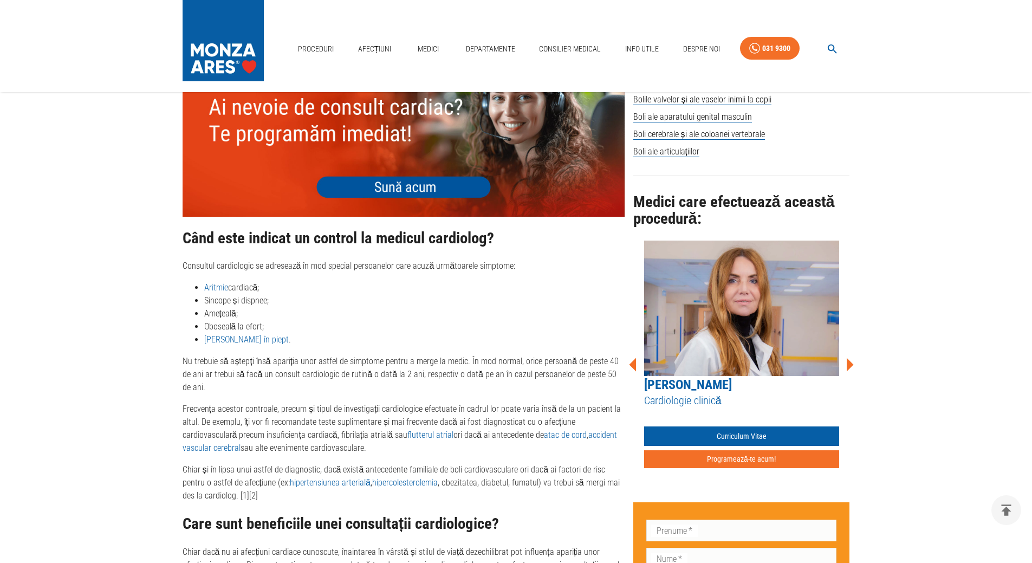
click at [636, 352] on icon at bounding box center [633, 364] width 33 height 33
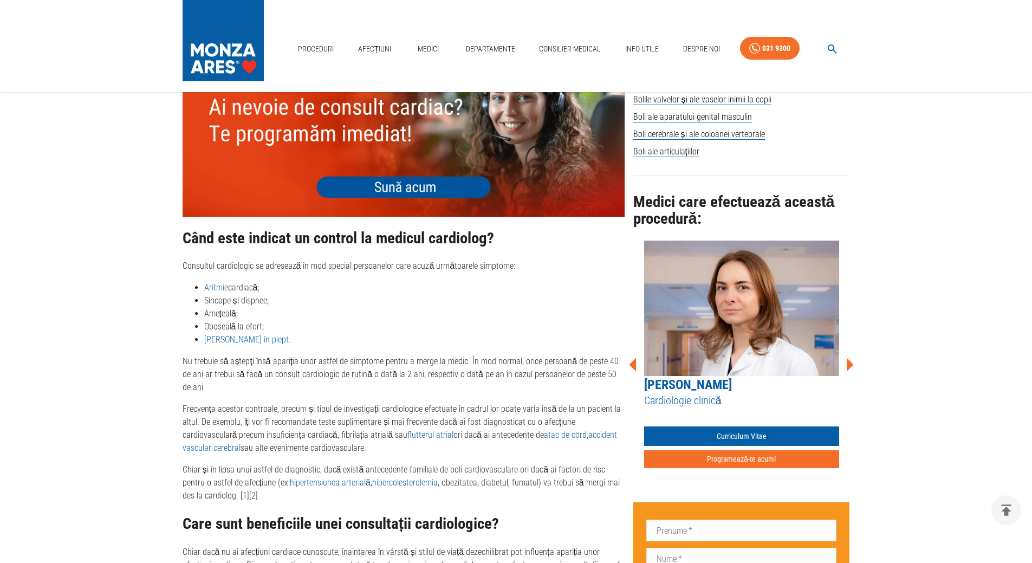
click at [697, 377] on link "[PERSON_NAME]" at bounding box center [688, 384] width 88 height 15
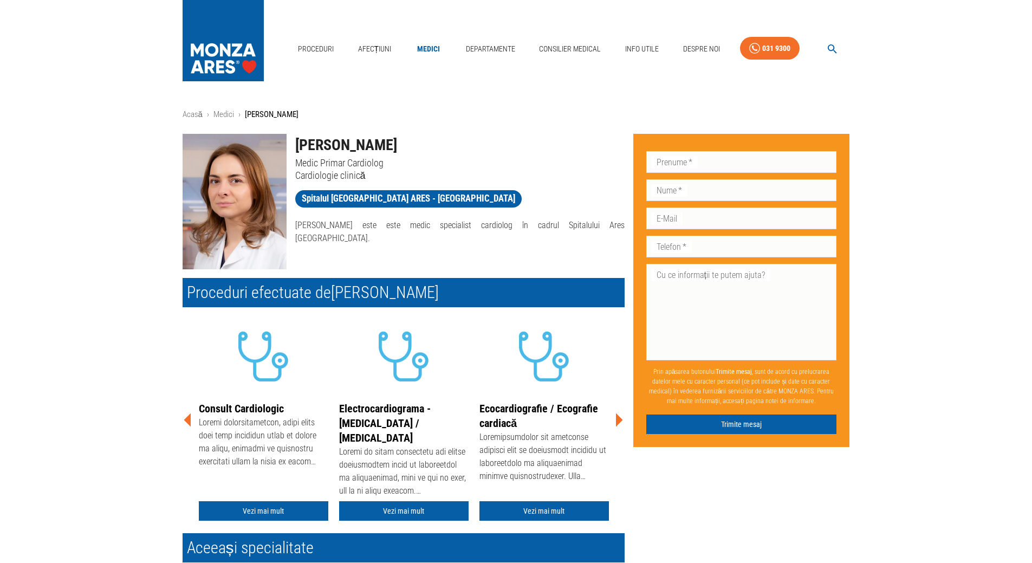
click at [225, 191] on img at bounding box center [235, 201] width 104 height 135
click at [99, 151] on div "Acasă › Medici › Dr. Simona Cozma Dr. Simona Cozma Medic Primar Cardiolog Cardi…" at bounding box center [516, 399] width 1032 height 582
click at [73, 121] on div "Acasă › Medici › Dr. Simona Cozma Dr. Simona Cozma Medic Primar Cardiolog Cardi…" at bounding box center [516, 399] width 1032 height 582
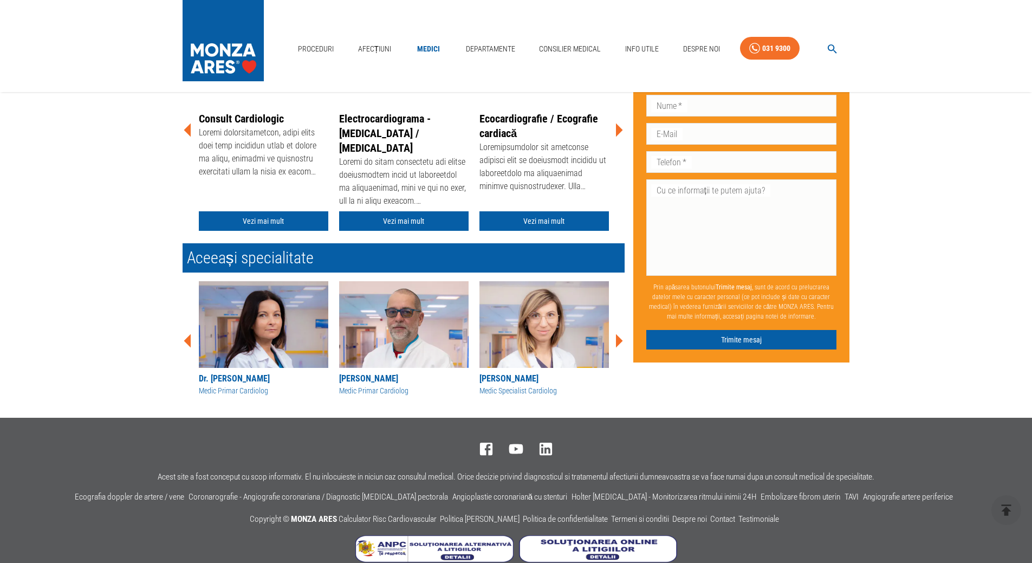
scroll to position [309, 0]
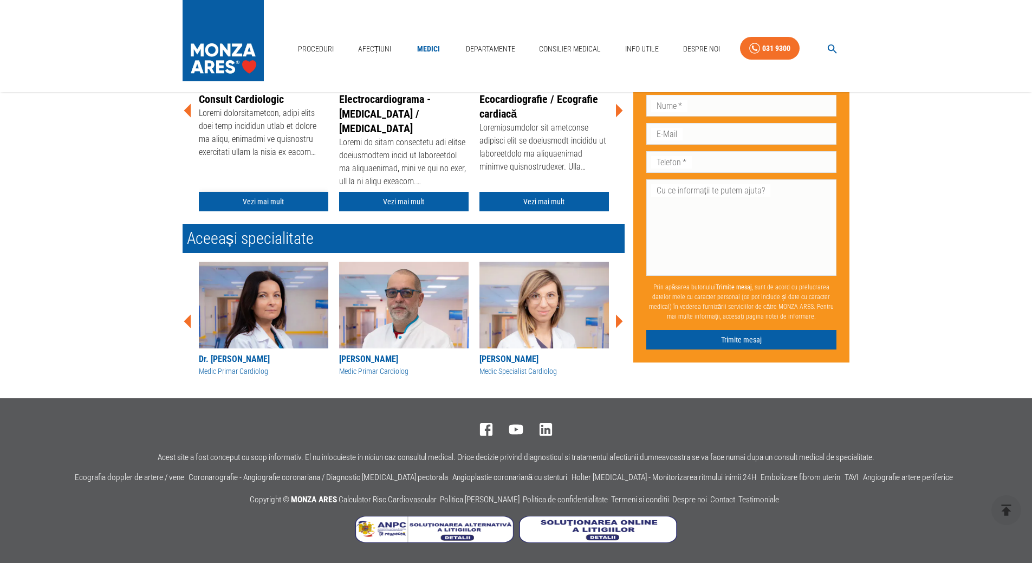
click at [282, 197] on link "Vezi mai mult" at bounding box center [264, 202] width 130 height 20
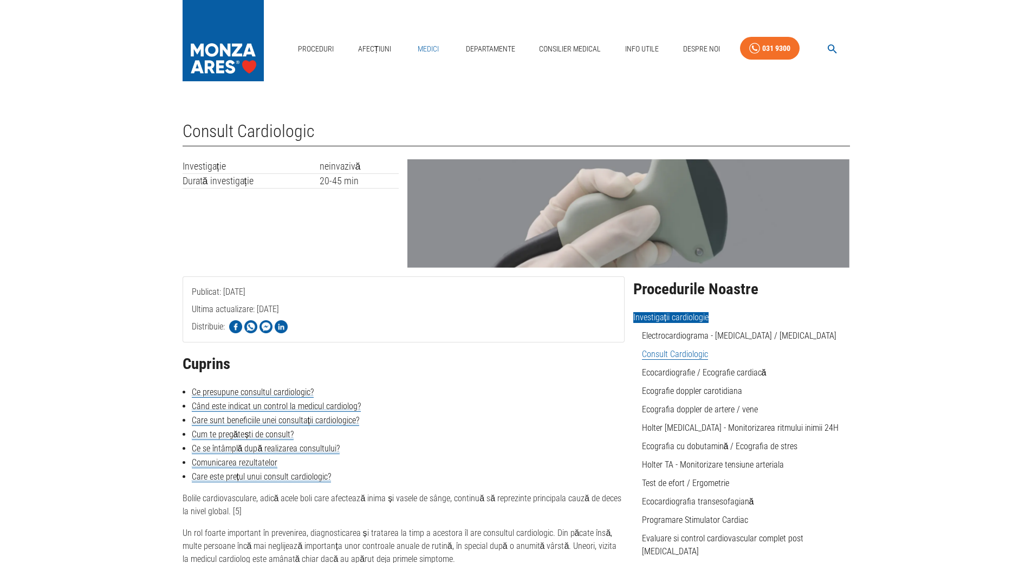
click at [428, 46] on link "Medici" at bounding box center [428, 49] width 35 height 22
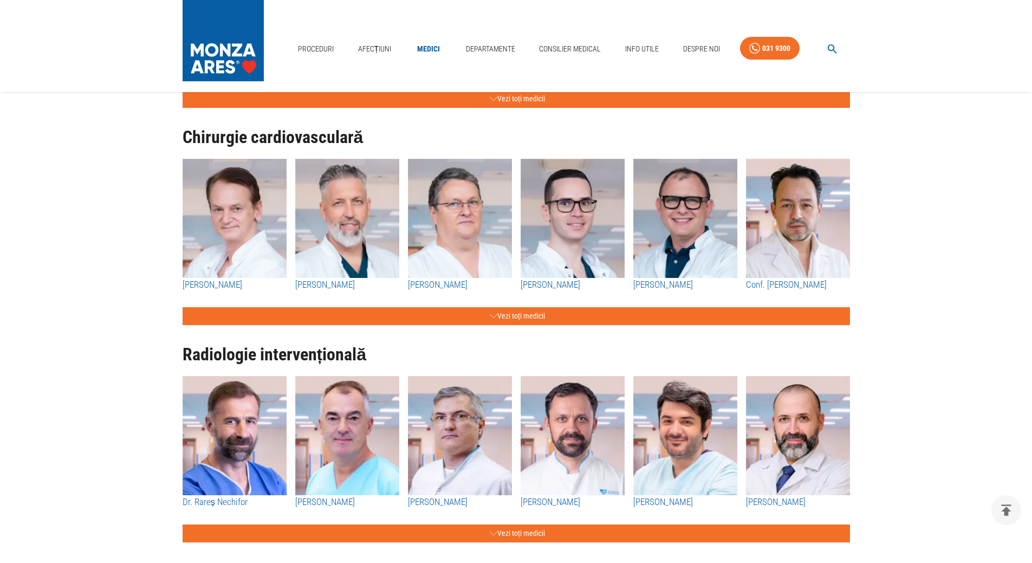
scroll to position [1084, 0]
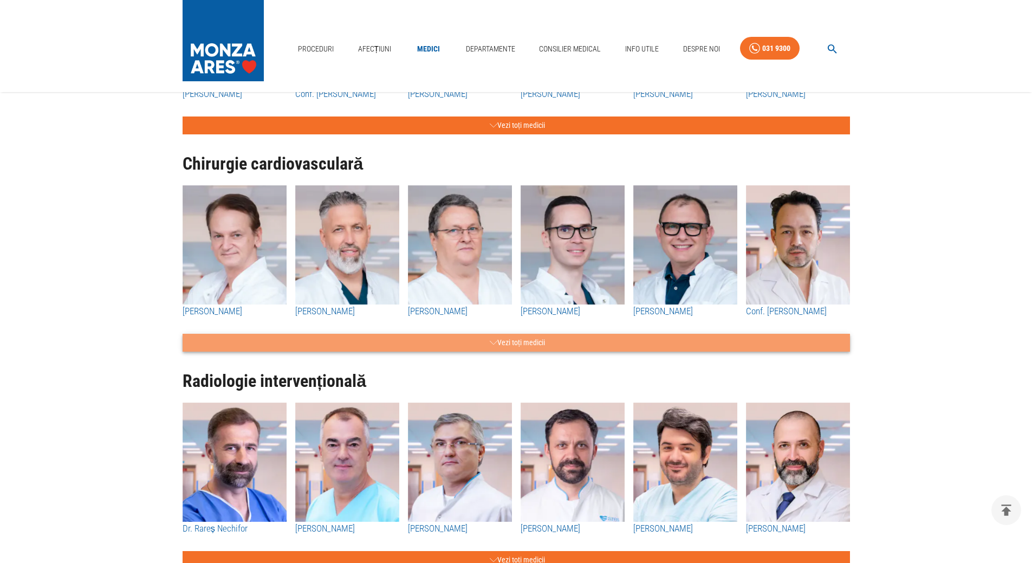
click at [545, 345] on button "Vezi toți medicii" at bounding box center [517, 343] width 668 height 18
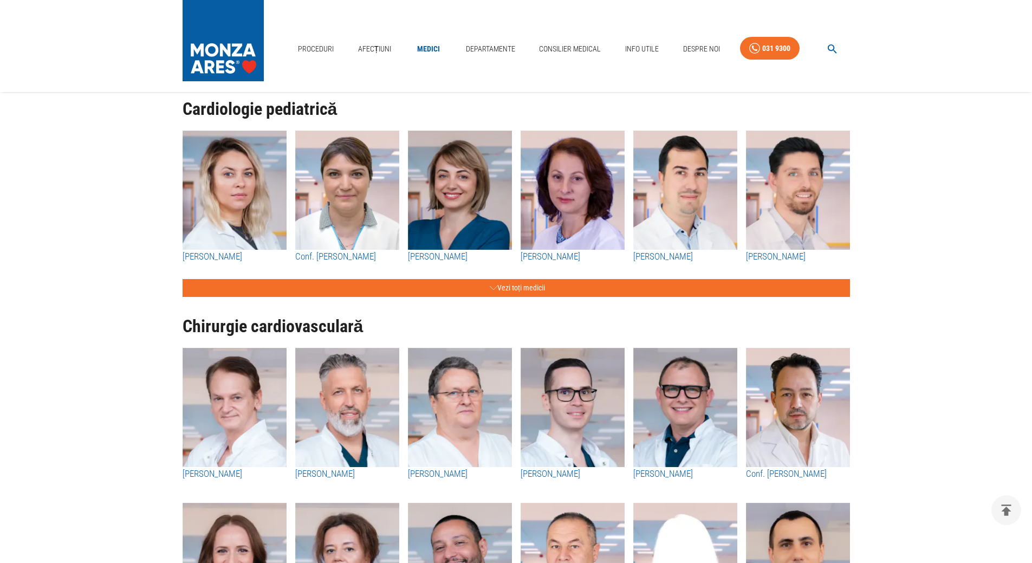
scroll to position [867, 0]
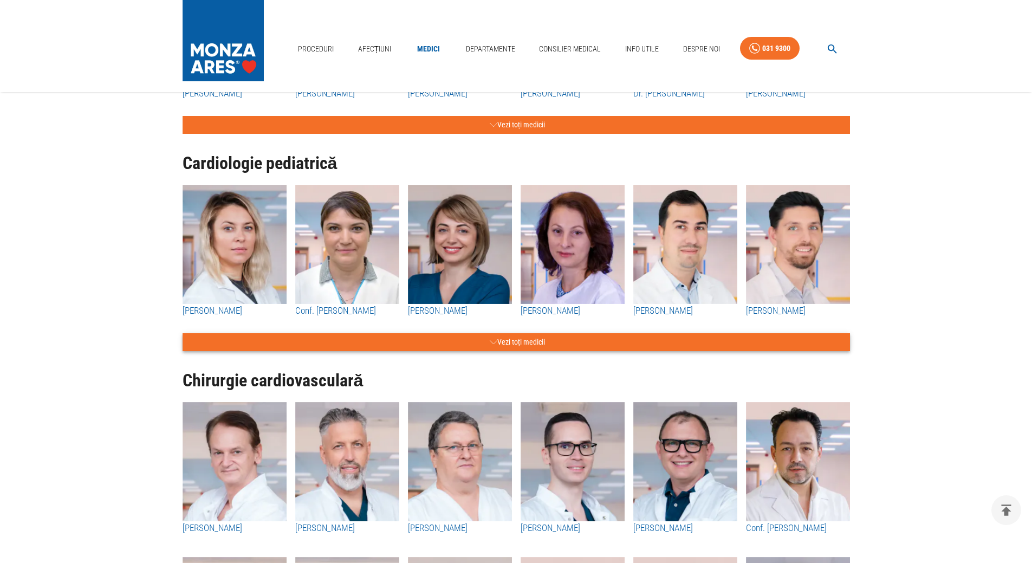
click at [520, 342] on button "Vezi toți medicii" at bounding box center [517, 342] width 668 height 18
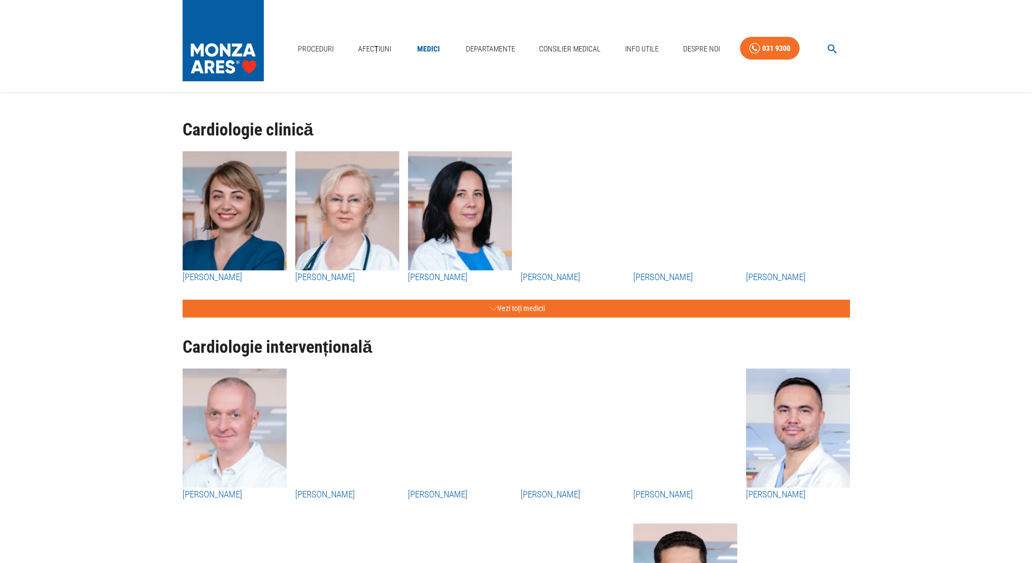
scroll to position [54, 0]
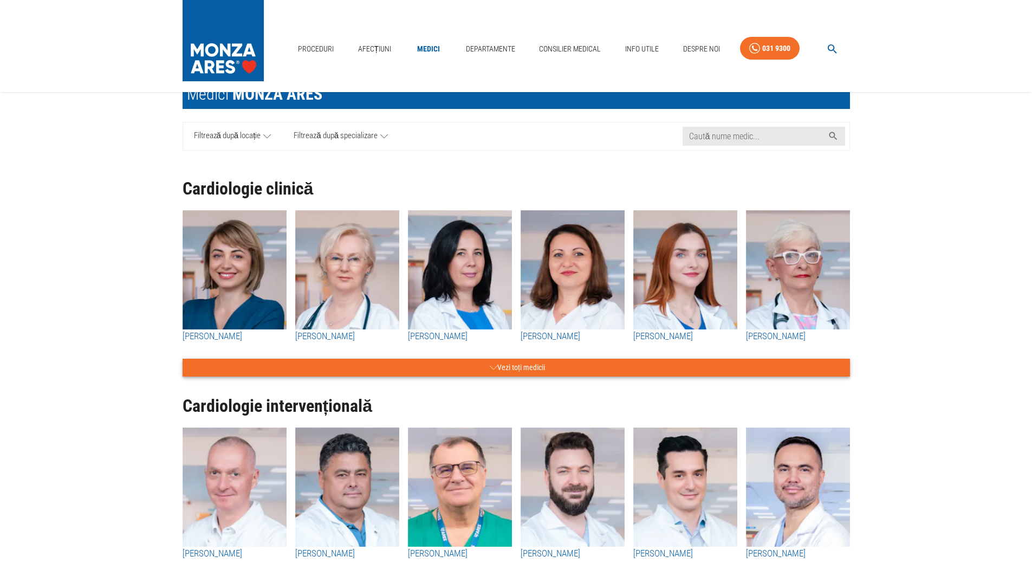
click at [552, 368] on button "Vezi toți medicii" at bounding box center [517, 368] width 668 height 18
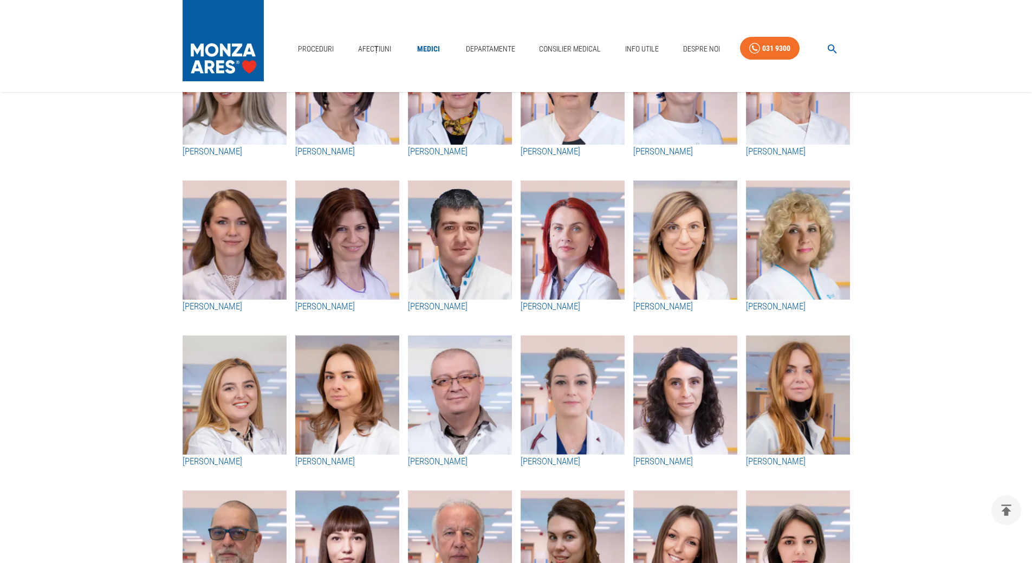
scroll to position [1030, 0]
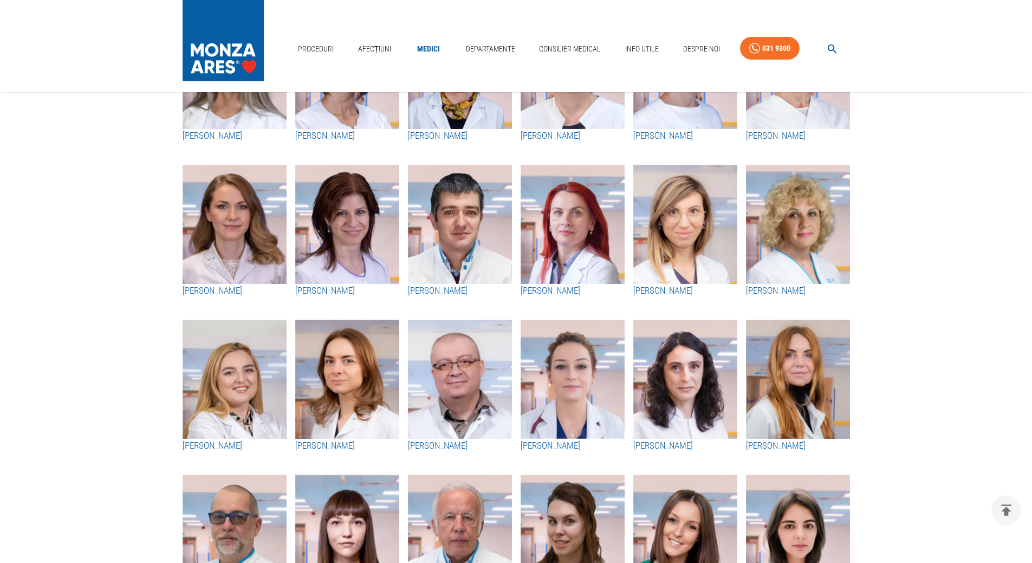
click at [793, 293] on h3 "[PERSON_NAME]" at bounding box center [798, 291] width 104 height 14
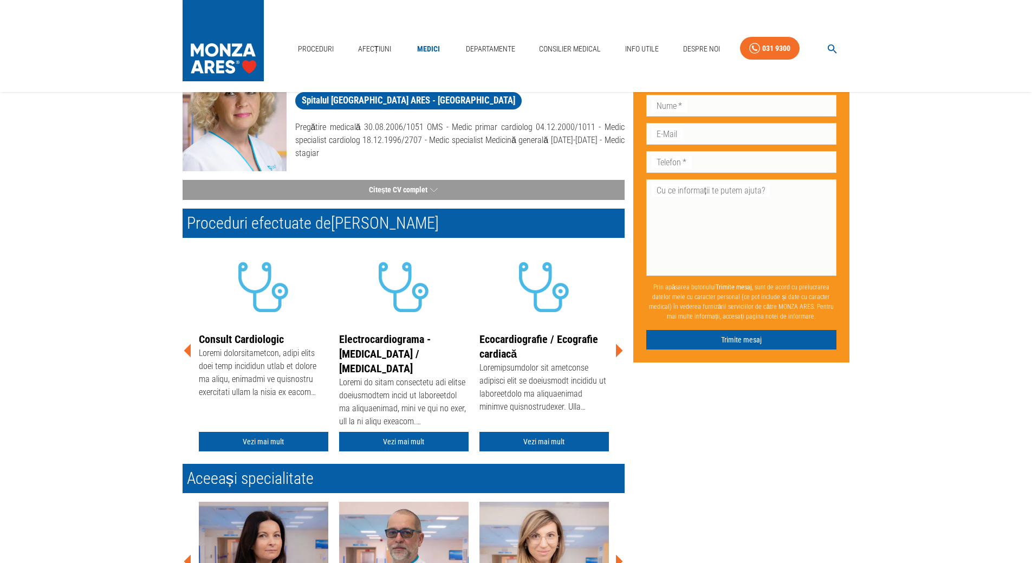
scroll to position [108, 0]
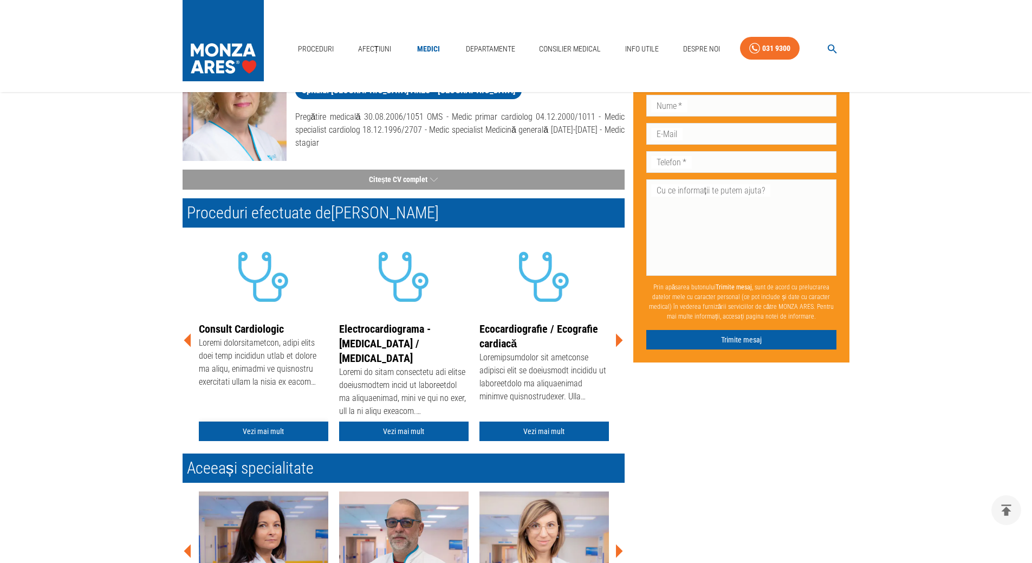
click at [266, 431] on link "Vezi mai mult" at bounding box center [264, 432] width 130 height 20
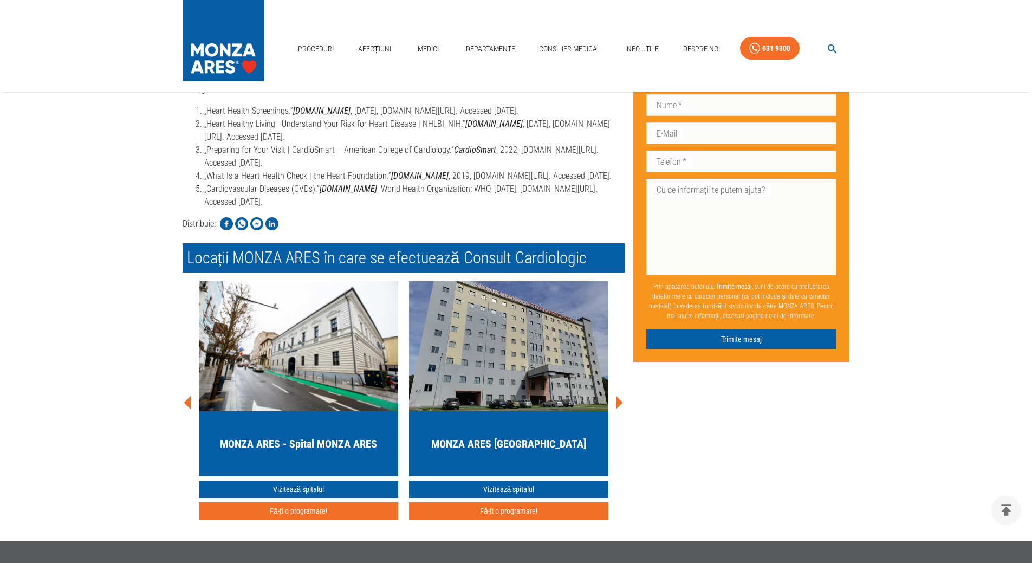
scroll to position [2005, 0]
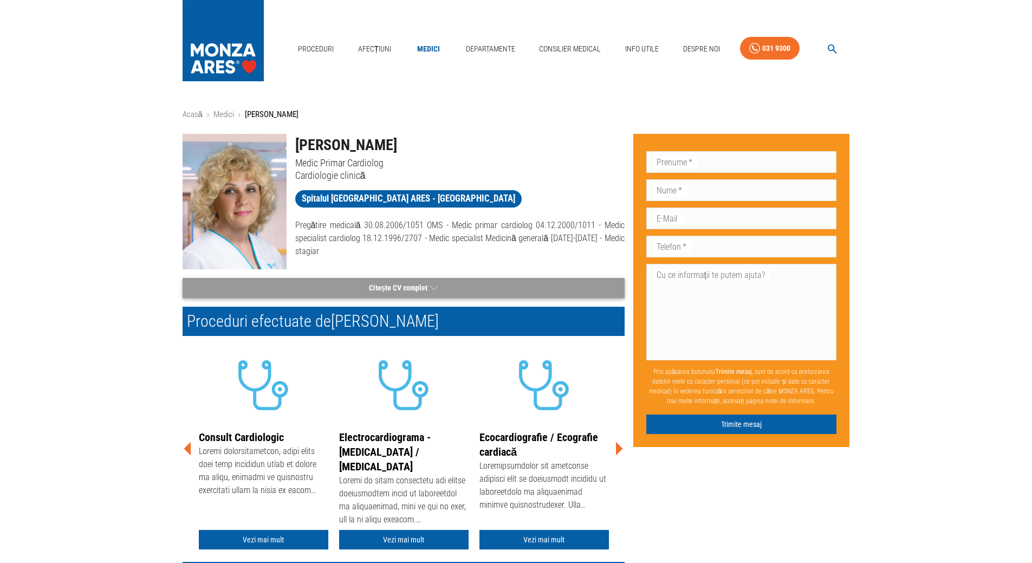
click at [439, 290] on button "Citește CV complet" at bounding box center [404, 288] width 442 height 20
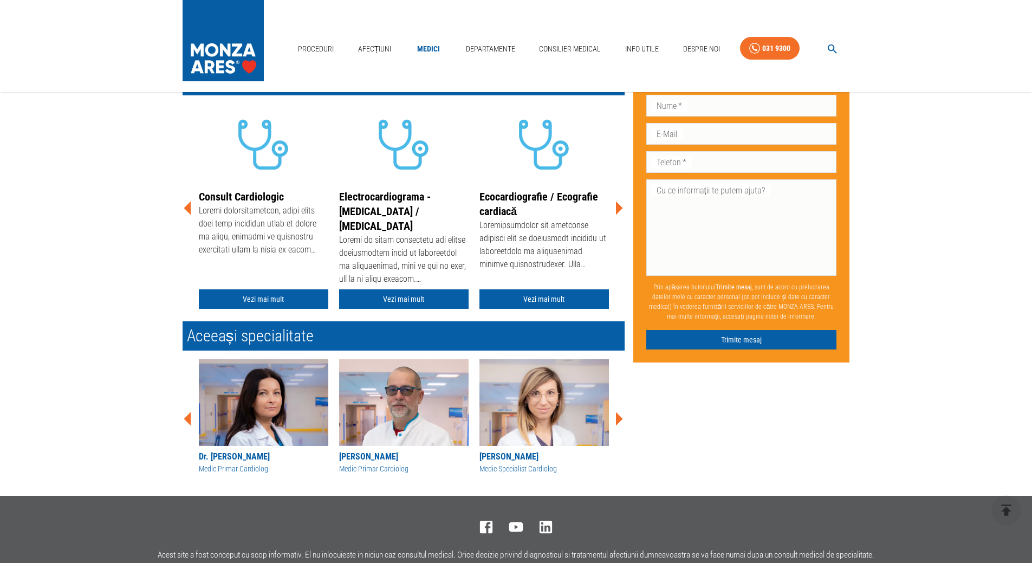
scroll to position [434, 0]
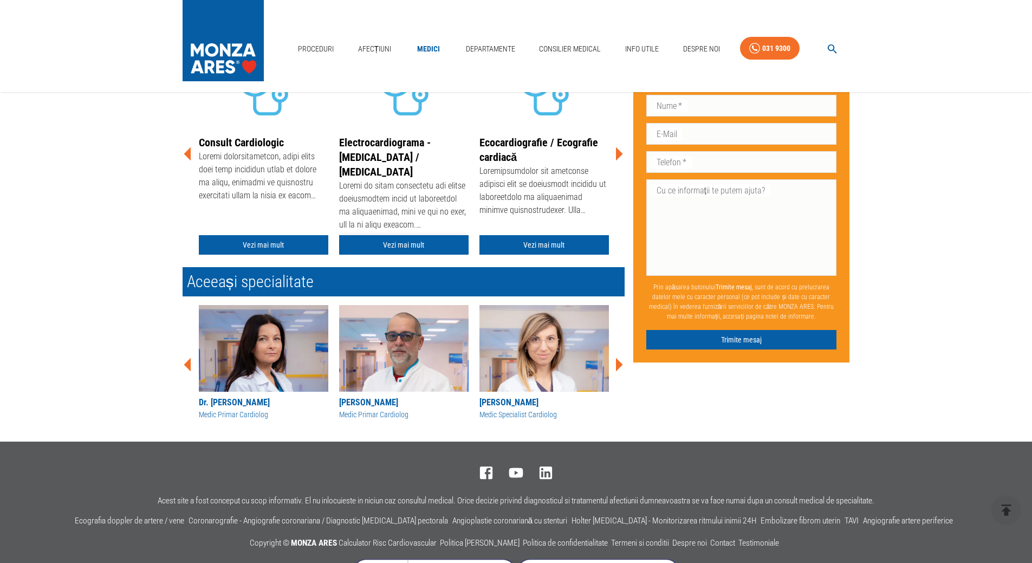
click at [428, 249] on link "Vezi mai mult" at bounding box center [404, 245] width 130 height 20
